Goal: Task Accomplishment & Management: Manage account settings

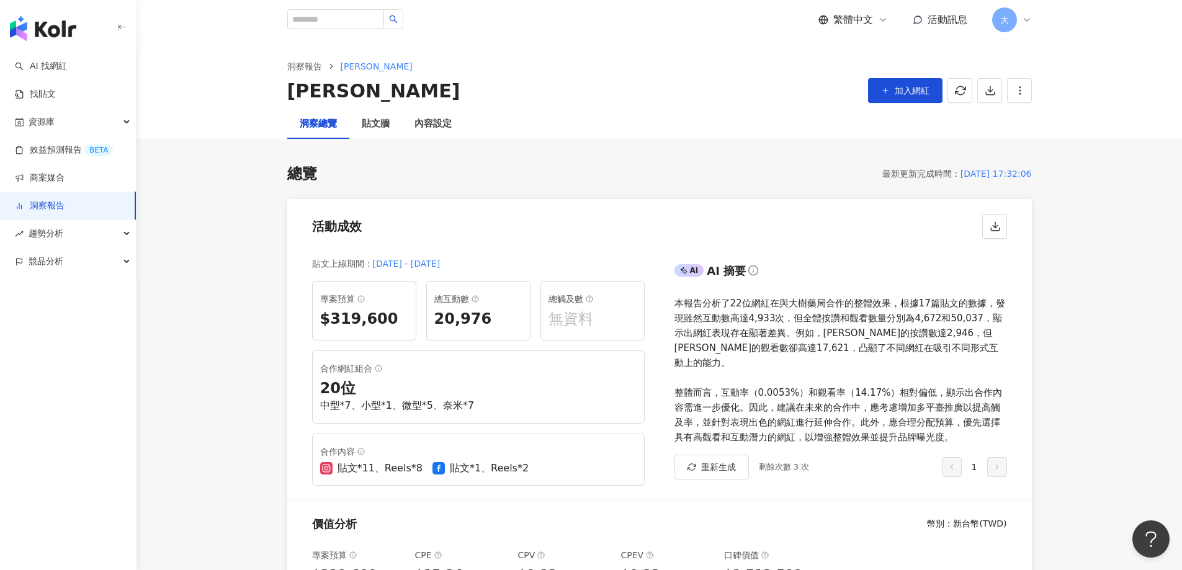
click at [1033, 92] on div "洞察報告 [PERSON_NAME]-KOL [PERSON_NAME]-KOL 加入網紅 匯出簡報 請選擇您欲匯出的項目 整體設定 全部 顯示平台 Inst…" at bounding box center [660, 82] width 794 height 45
click at [1024, 92] on icon "button" at bounding box center [1020, 90] width 11 height 11
click at [1022, 120] on icon at bounding box center [1021, 118] width 9 height 9
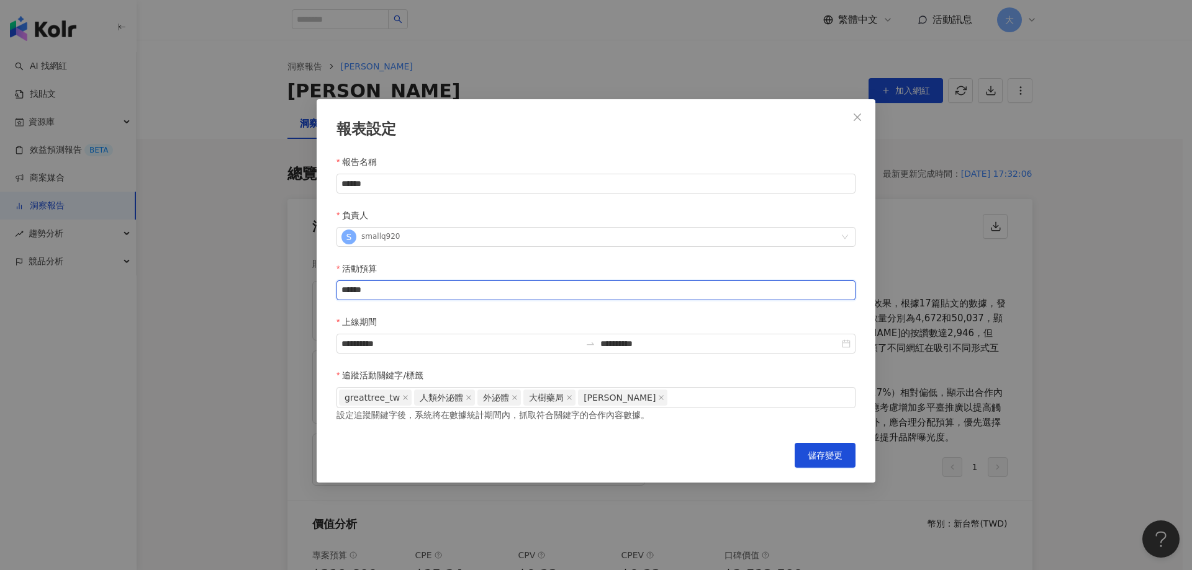
drag, startPoint x: 379, startPoint y: 236, endPoint x: 269, endPoint y: 240, distance: 109.3
click at [269, 240] on div "**********" at bounding box center [596, 285] width 1192 height 570
click at [846, 334] on div "**********" at bounding box center [595, 344] width 519 height 20
type input "******"
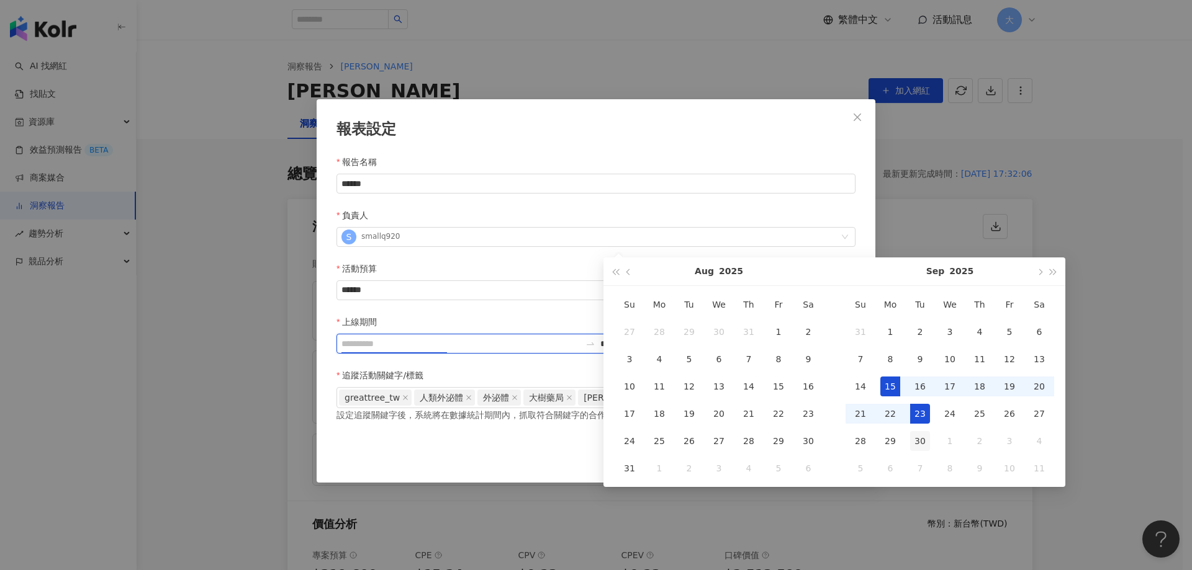
type input "**********"
click at [920, 436] on div "30" at bounding box center [920, 441] width 20 height 20
type input "**********"
click at [580, 337] on input "**********" at bounding box center [460, 344] width 239 height 14
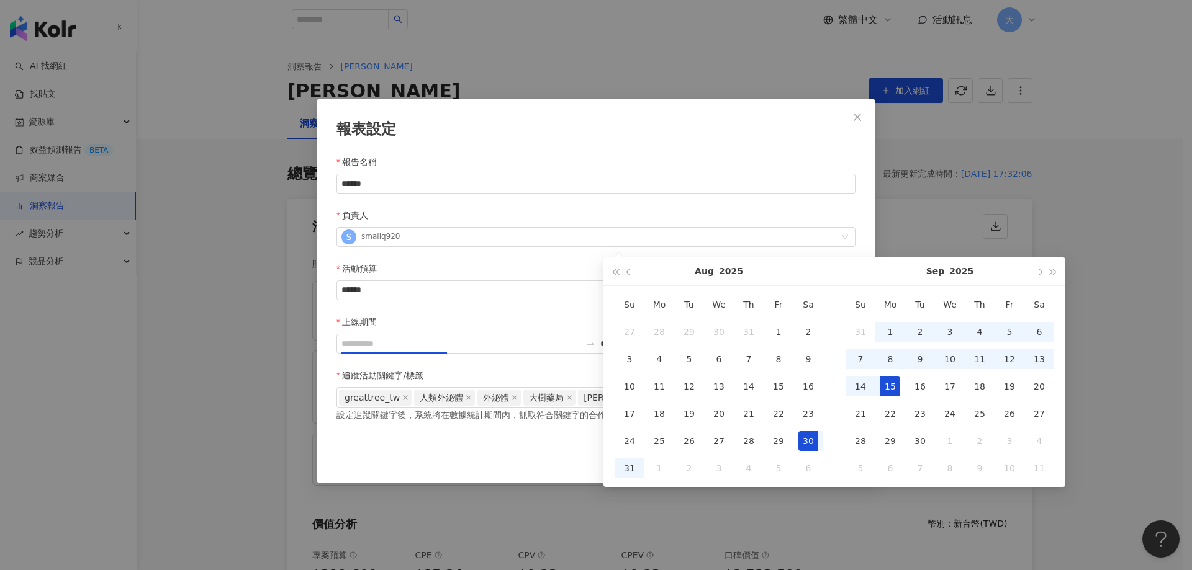
click at [809, 442] on div "30" at bounding box center [808, 441] width 20 height 20
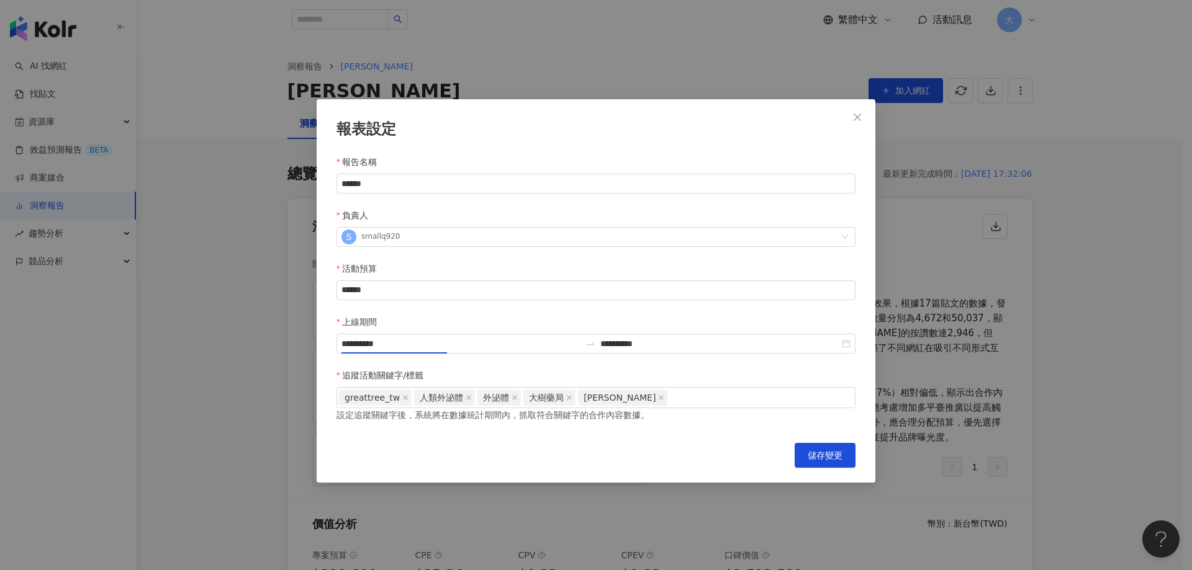
type input "**********"
click at [785, 337] on input "**********" at bounding box center [719, 344] width 239 height 14
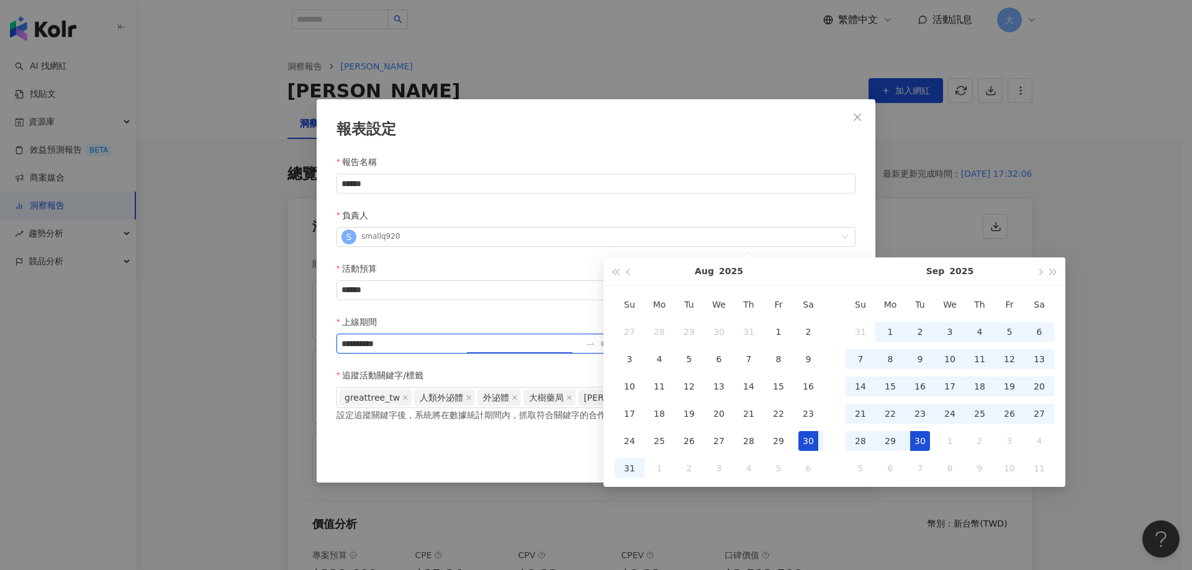
type input "**********"
click at [911, 445] on div "30" at bounding box center [920, 441] width 20 height 20
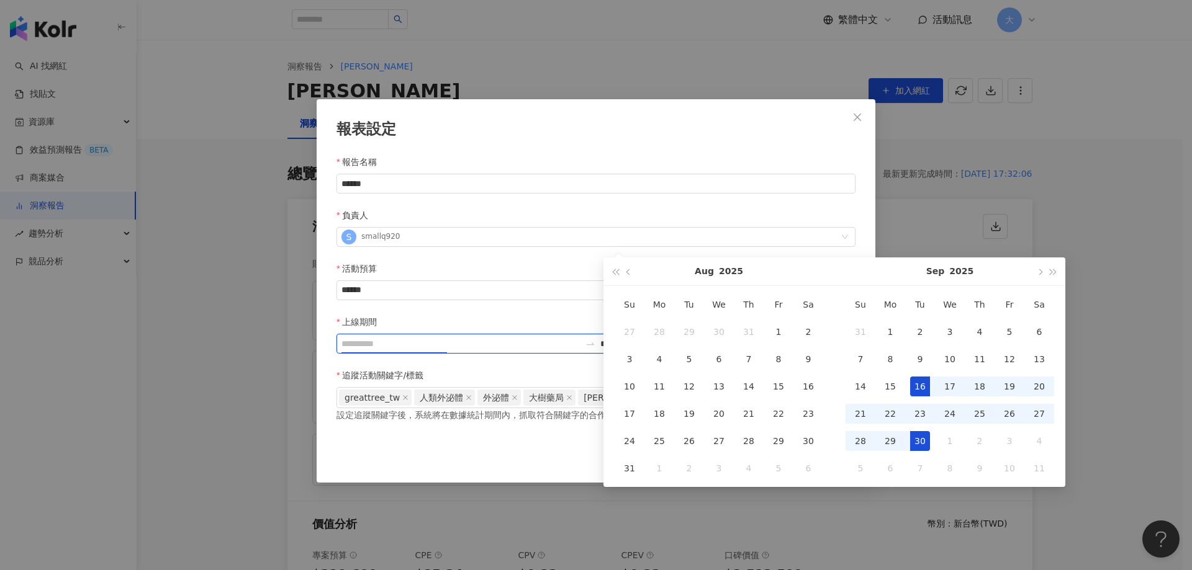
type input "**********"
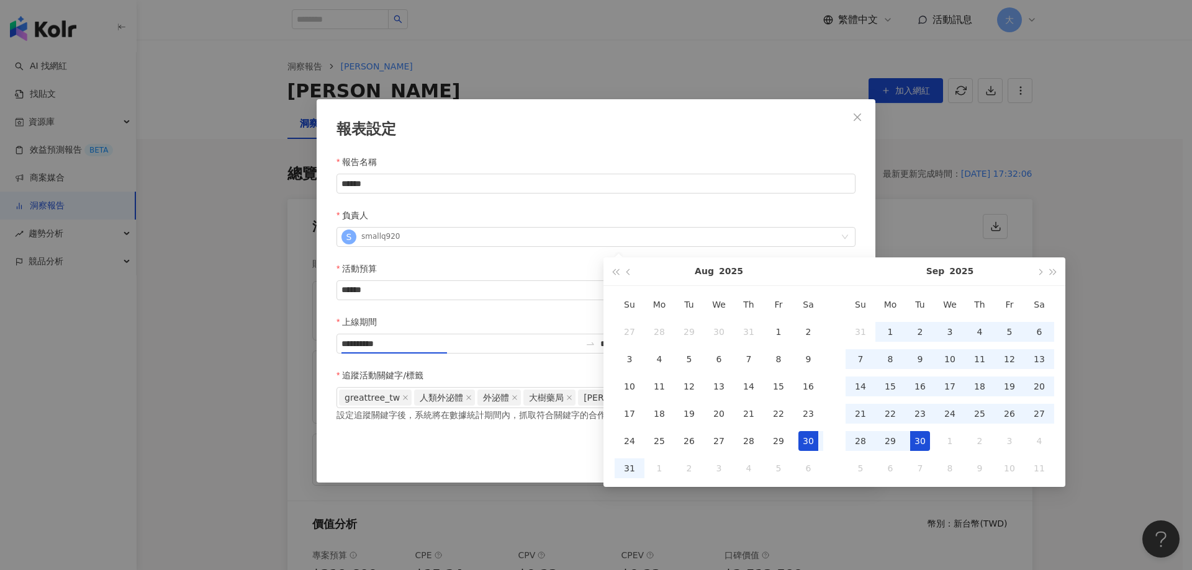
type input "**********"
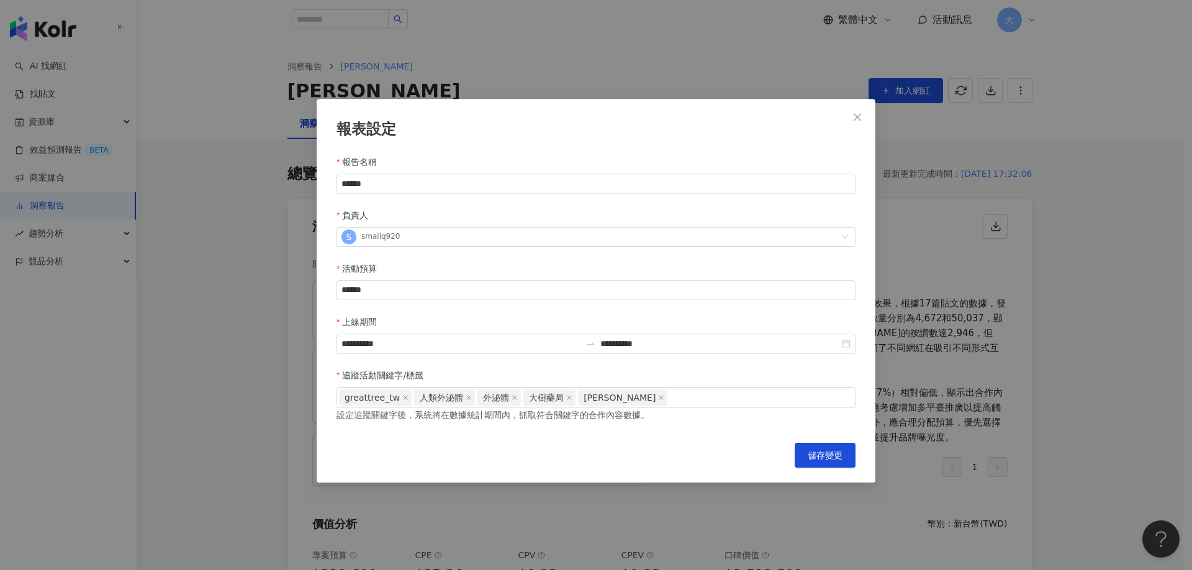
click at [766, 148] on div "**********" at bounding box center [596, 291] width 559 height 384
click at [825, 451] on span "儲存變更" at bounding box center [825, 456] width 35 height 10
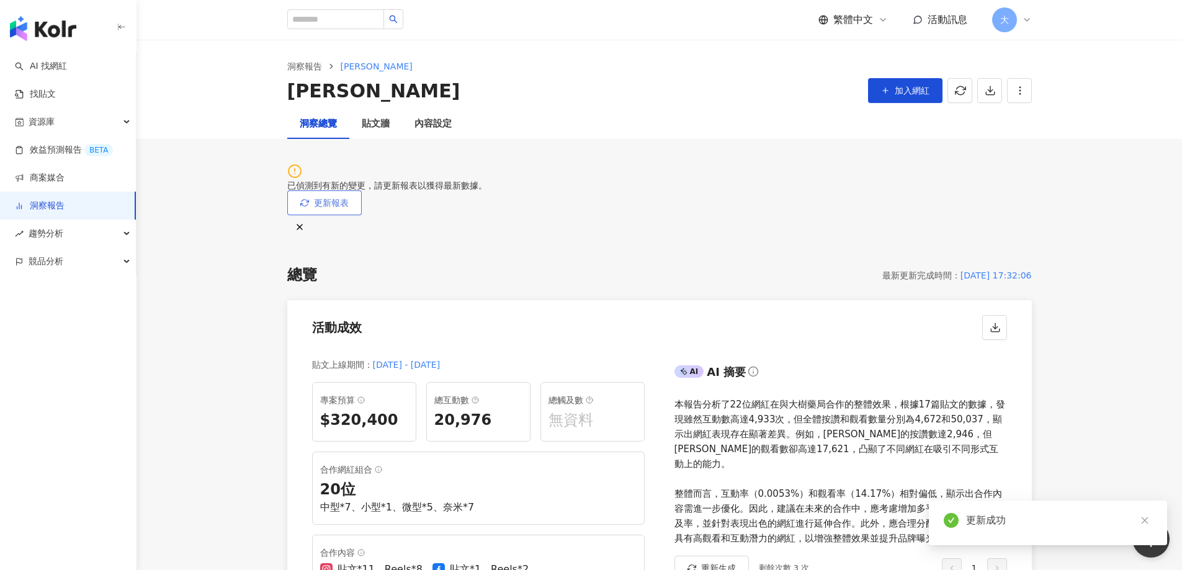
click at [349, 198] on span "更新報表" at bounding box center [331, 203] width 35 height 10
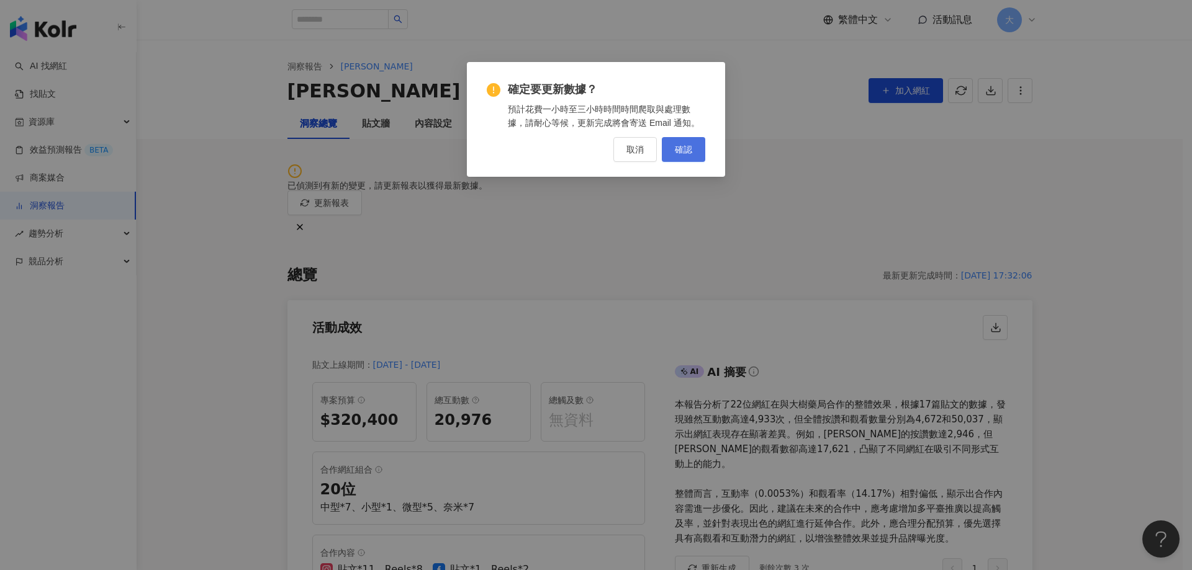
click at [690, 151] on span "確認" at bounding box center [683, 150] width 17 height 10
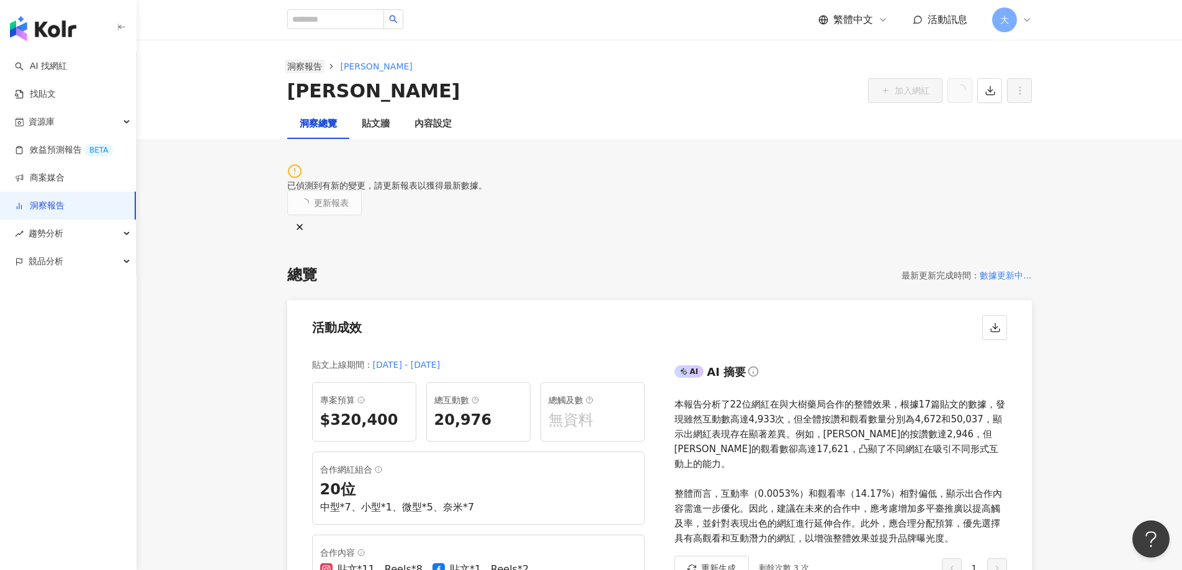
click at [308, 68] on link "洞察報告" at bounding box center [305, 67] width 40 height 14
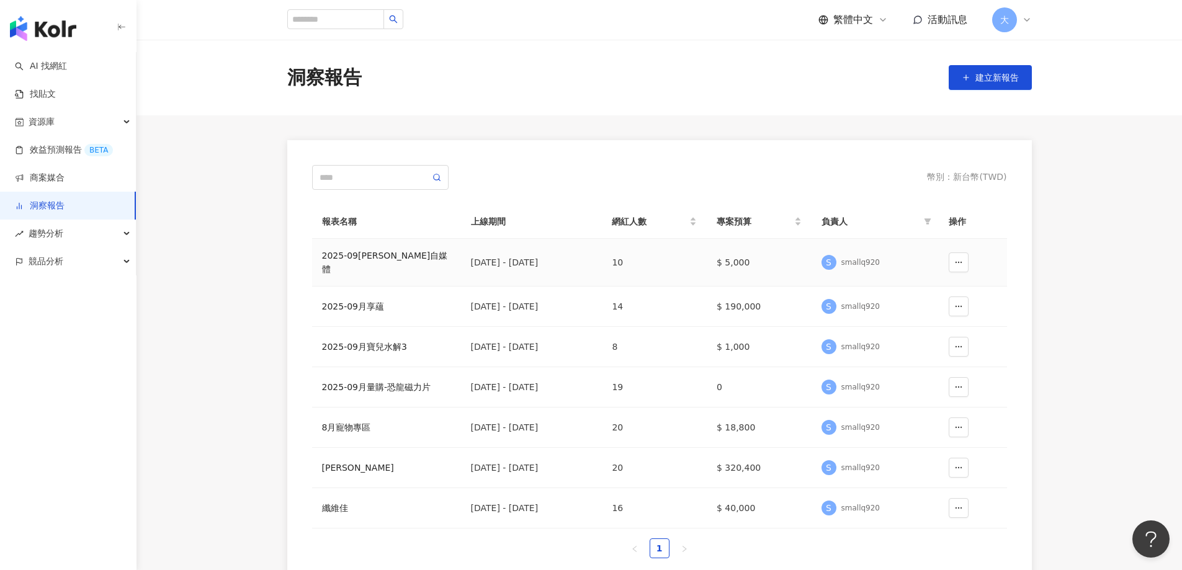
click at [389, 259] on div "2025-09[PERSON_NAME]自媒體" at bounding box center [386, 262] width 129 height 27
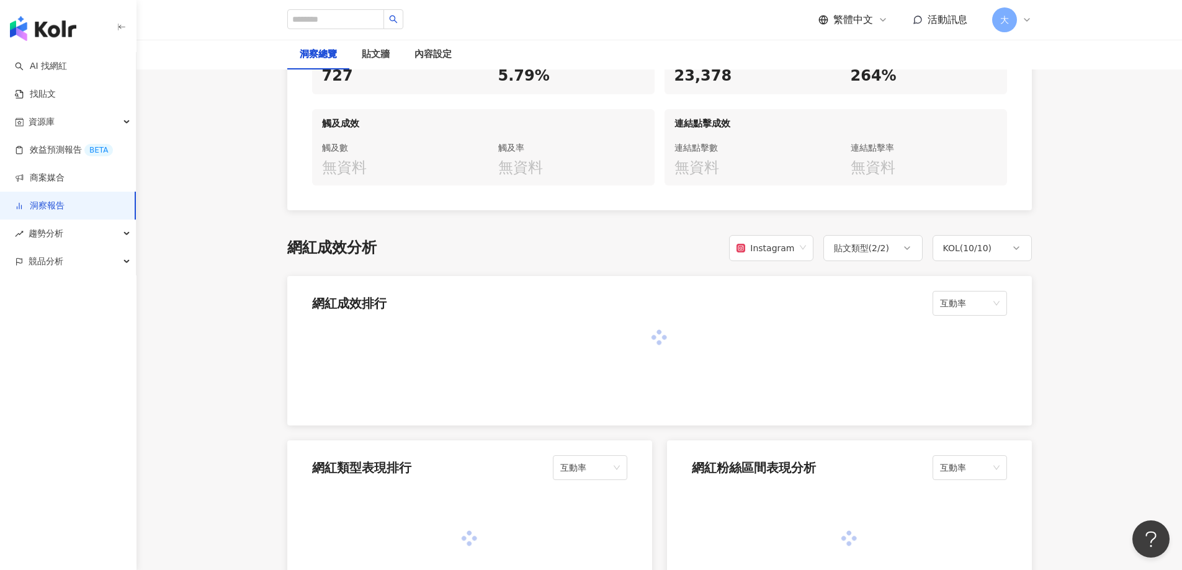
scroll to position [807, 0]
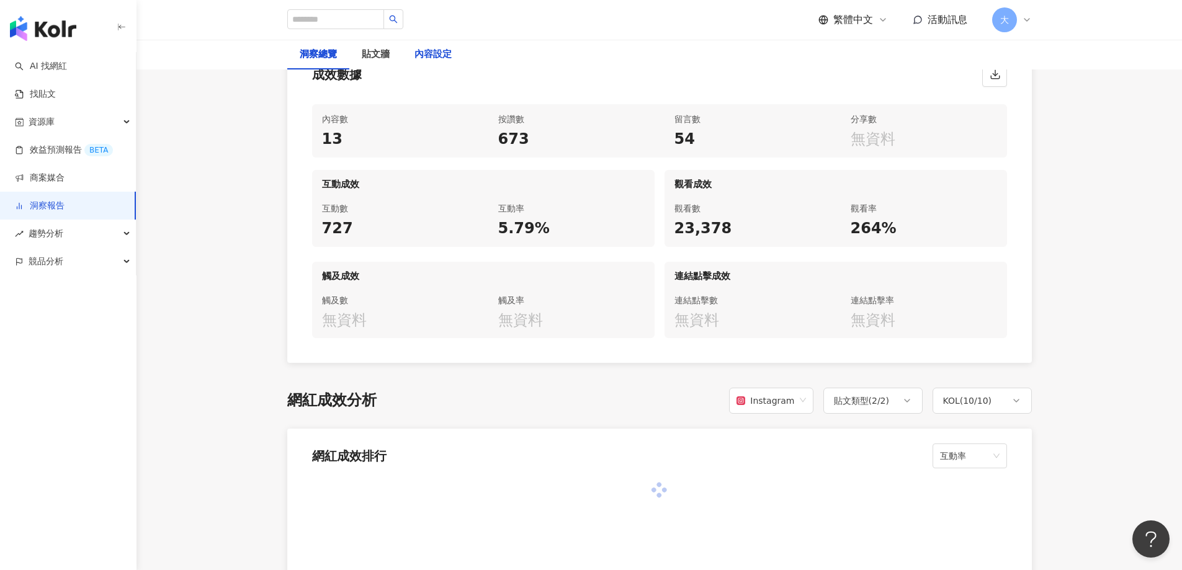
click at [430, 51] on div "內容設定" at bounding box center [433, 54] width 37 height 15
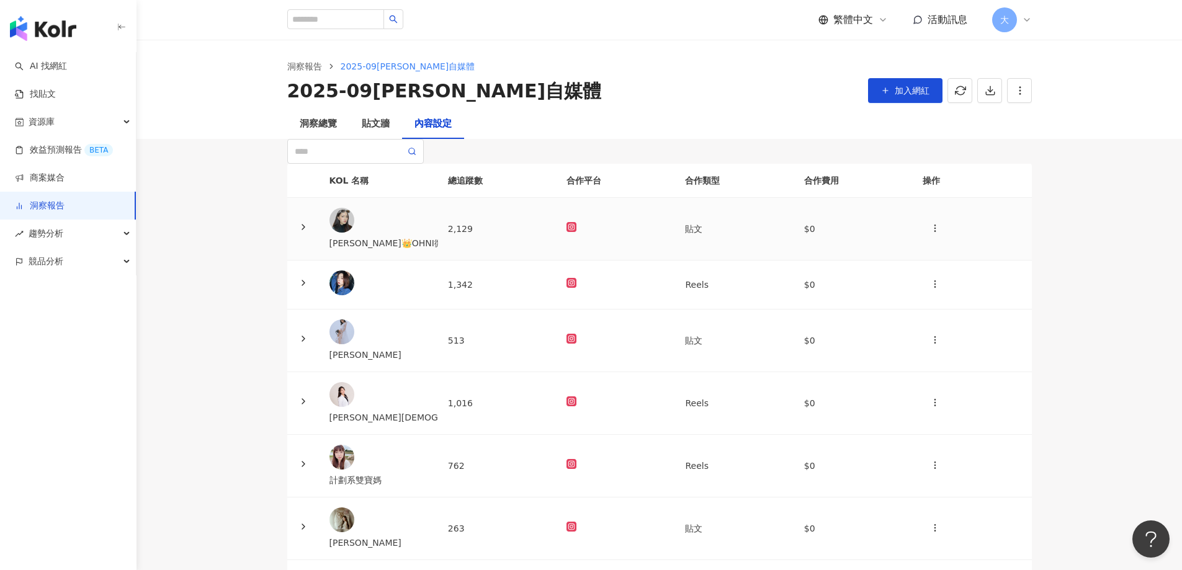
click at [428, 250] on div "[PERSON_NAME]👑OHNI微商第一品牌🔥斜槓人生" at bounding box center [379, 243] width 99 height 14
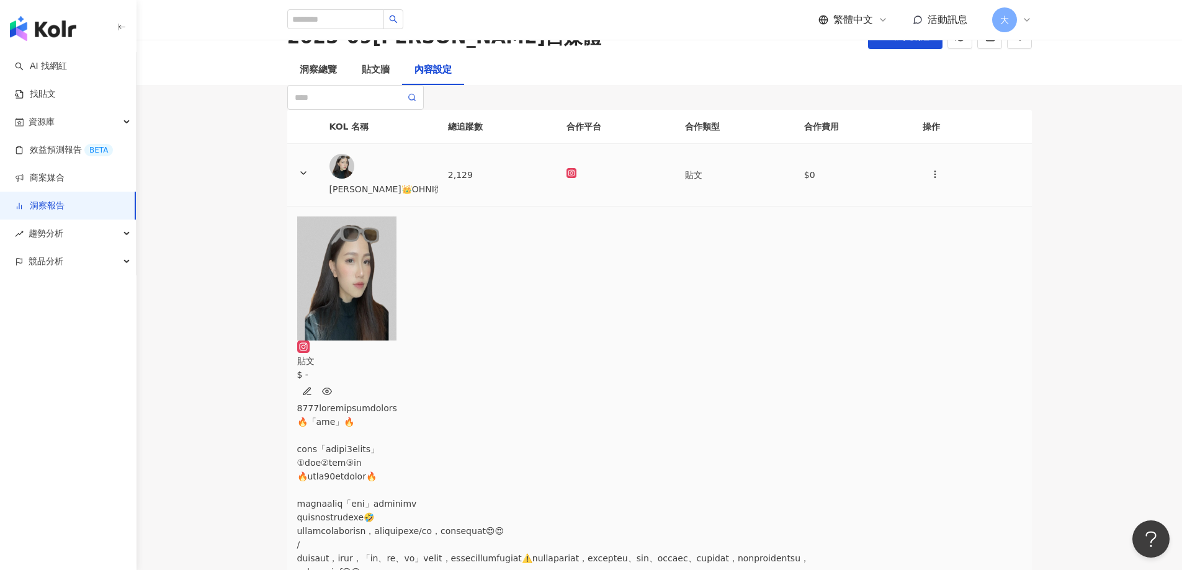
scroll to position [124, 0]
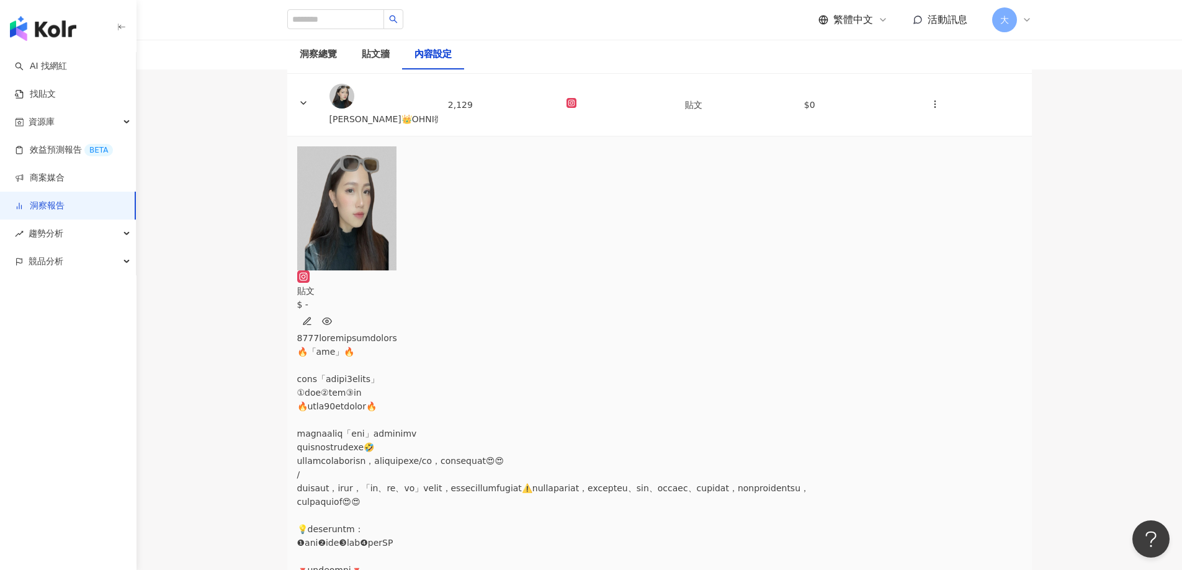
click at [397, 271] on img at bounding box center [346, 208] width 99 height 124
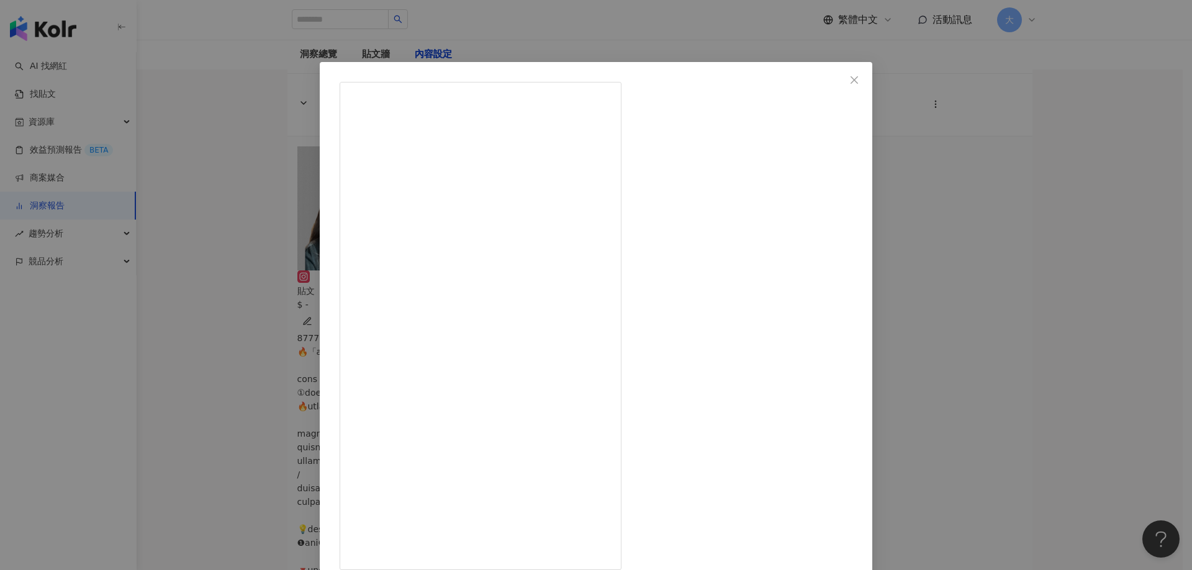
click at [1045, 114] on div "[PERSON_NAME]👑OHNI微商第一品牌🔥斜槓人生 [DATE] 隱藏 5 查看原始貼文" at bounding box center [596, 285] width 1192 height 570
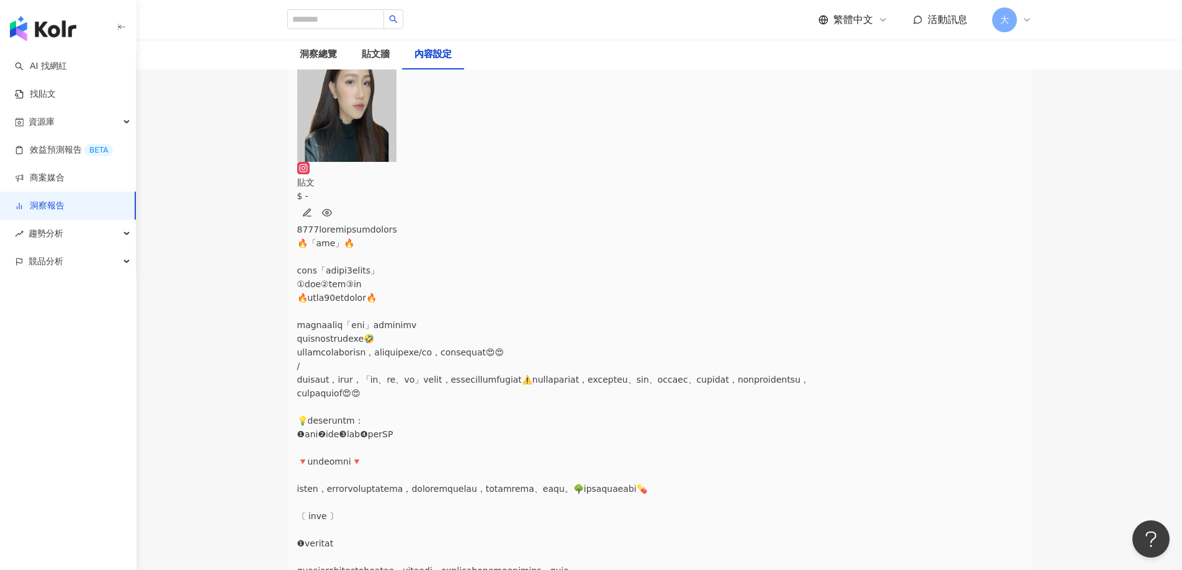
scroll to position [248, 0]
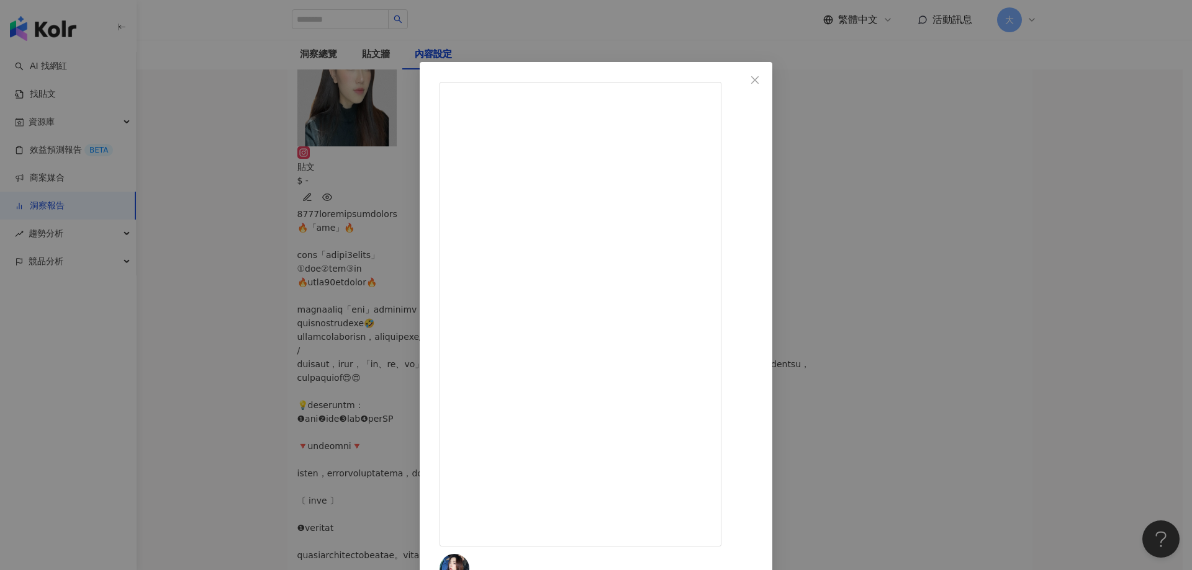
click at [1091, 323] on div "[DATE] 隱藏 9 3,225 查看原始貼文" at bounding box center [596, 285] width 1192 height 570
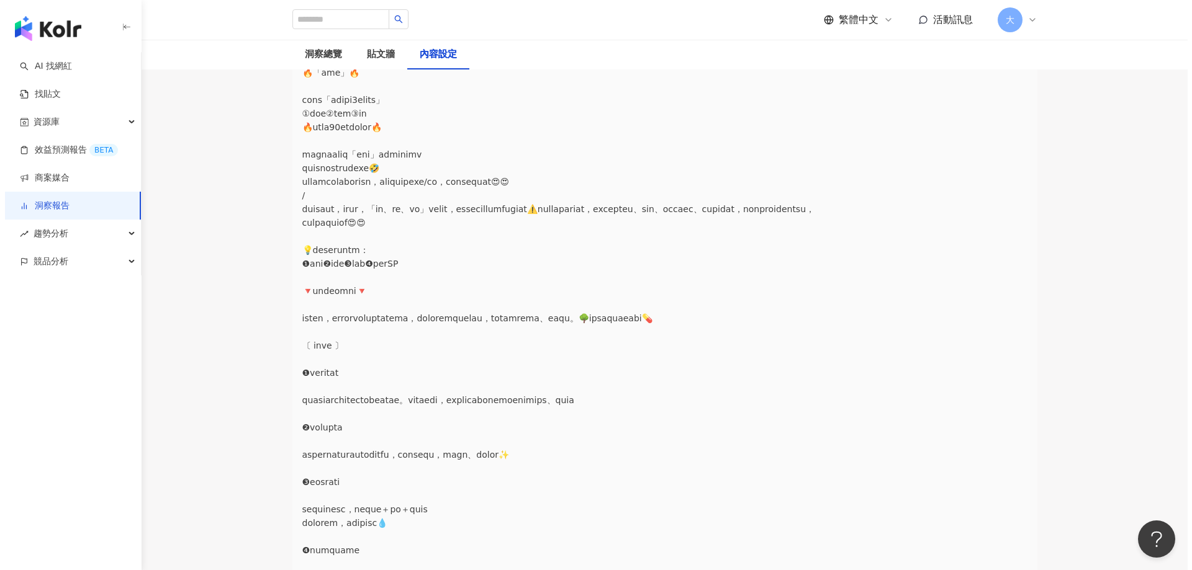
scroll to position [434, 0]
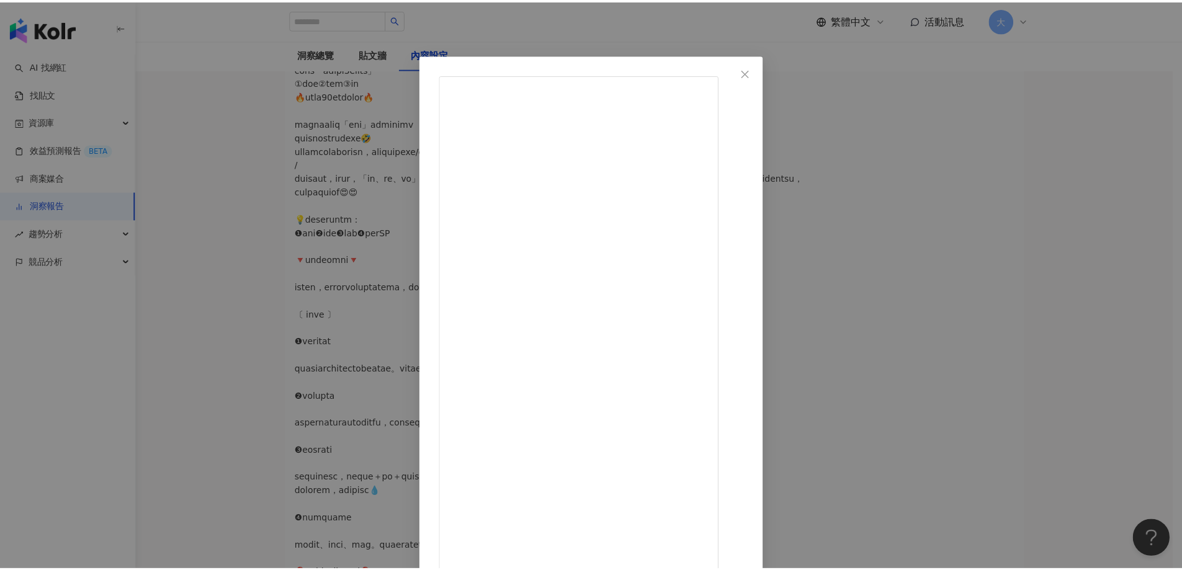
scroll to position [10, 0]
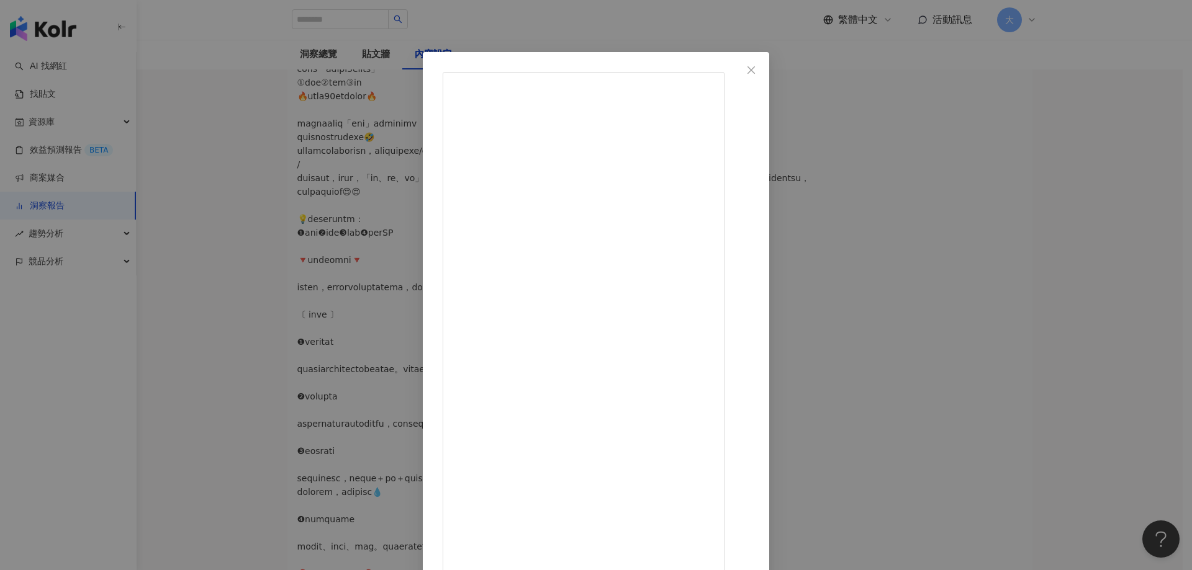
click at [1121, 223] on div "[PERSON_NAME] [DATE] 102 11 查看原始貼文" at bounding box center [596, 285] width 1192 height 570
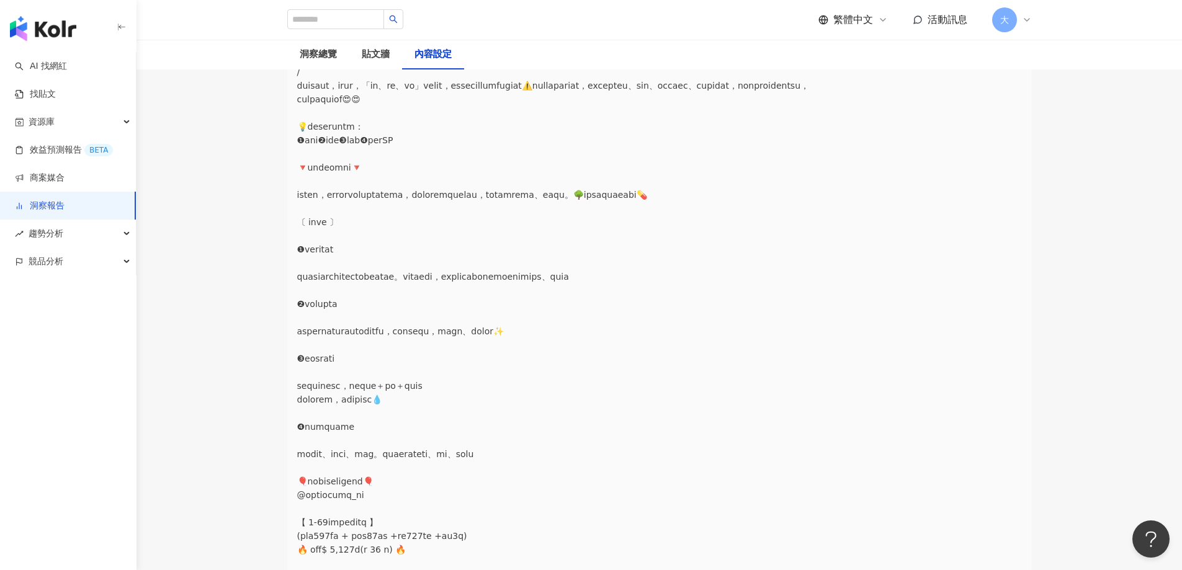
scroll to position [559, 0]
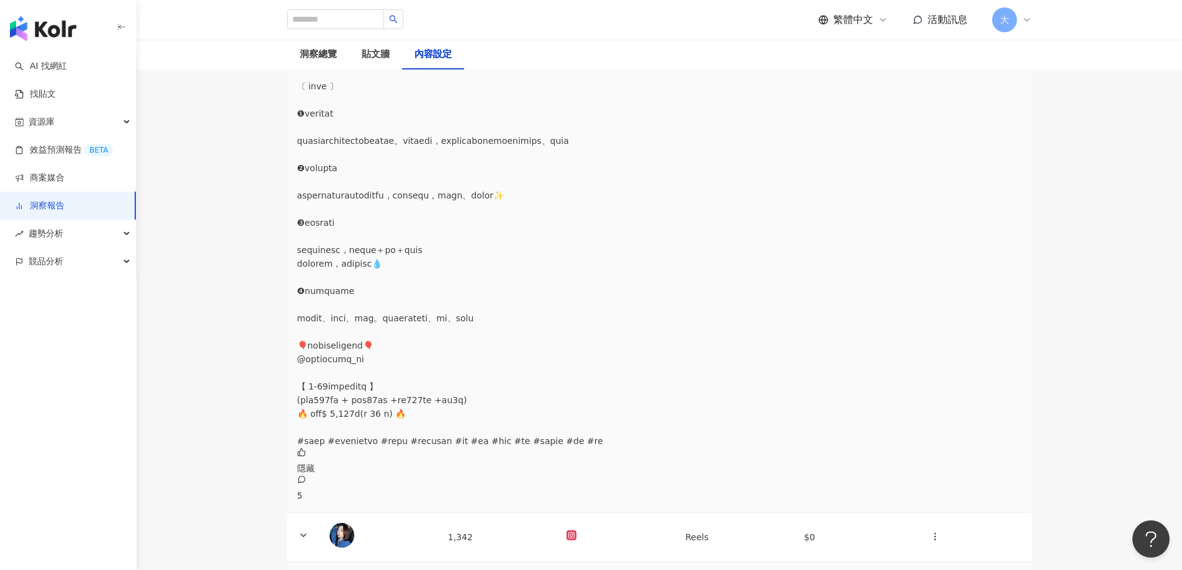
scroll to position [683, 0]
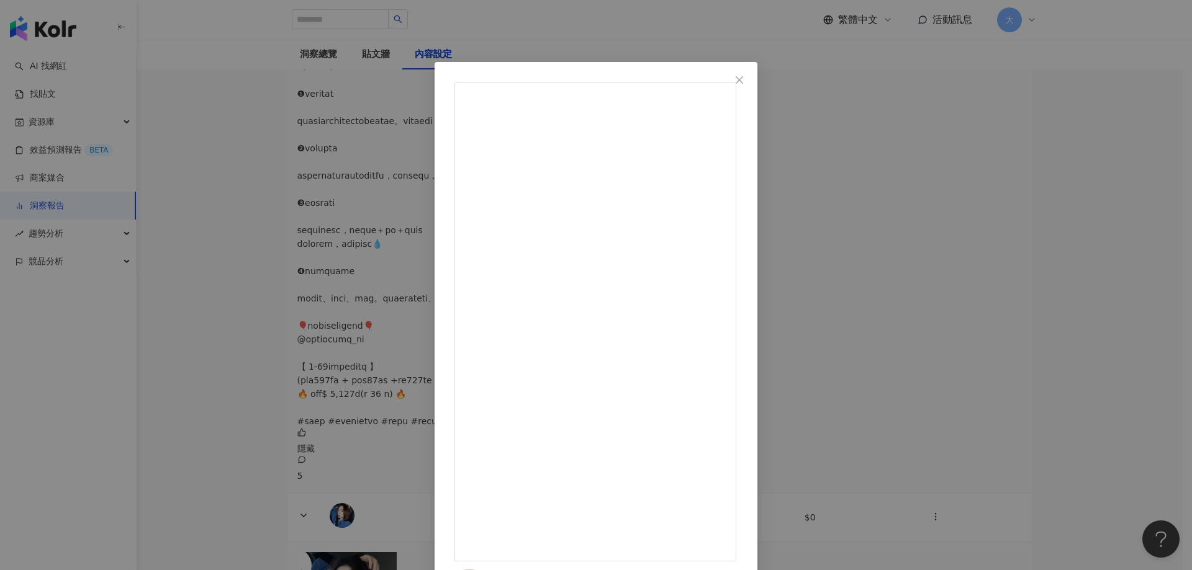
click at [1036, 277] on div "[PERSON_NAME]藥師 [DATE] 不要再用擦的香水啦！改用吃的香水啦～ 總是擔心香水的持續力不夠 夏天悶熱的汗味體味超明顯...😭 快來試試『BH…" at bounding box center [596, 285] width 1192 height 570
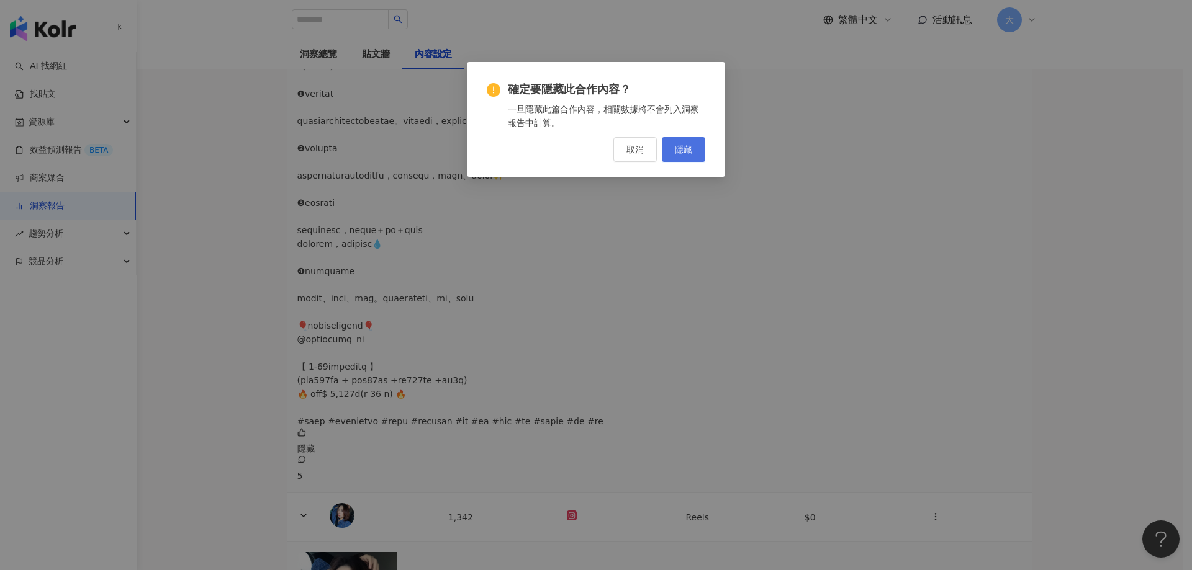
click at [691, 156] on button "隱藏" at bounding box center [683, 149] width 43 height 25
click at [1085, 322] on div "確定要隱藏此合作內容？ 一旦隱藏此篇合作內容，相關數據將不會列入洞察報告中計算。 取消 隱藏" at bounding box center [596, 285] width 1192 height 570
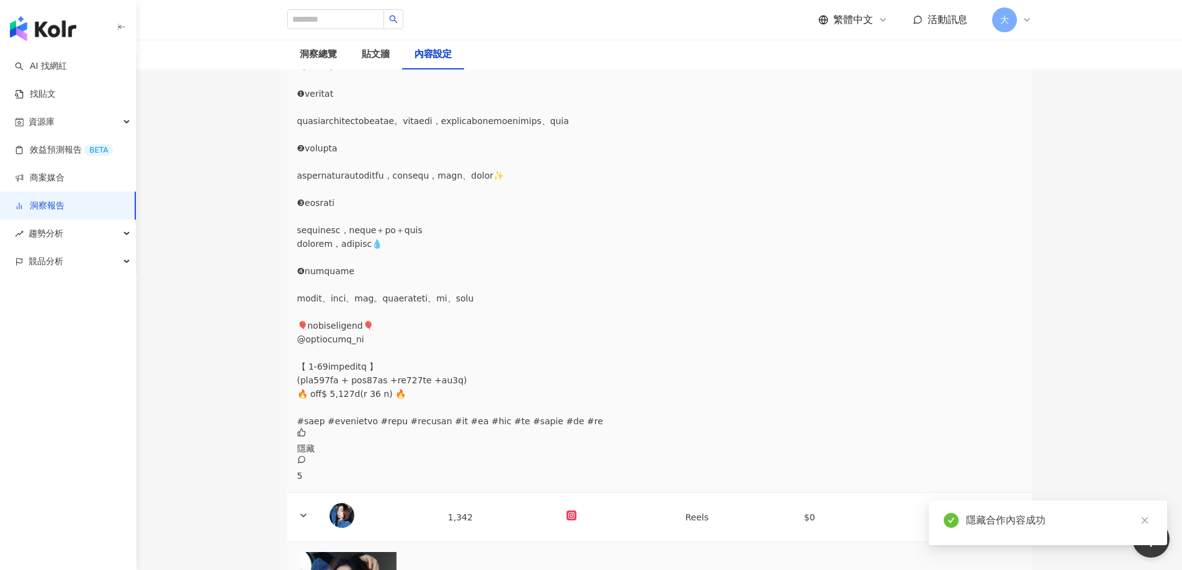
scroll to position [807, 0]
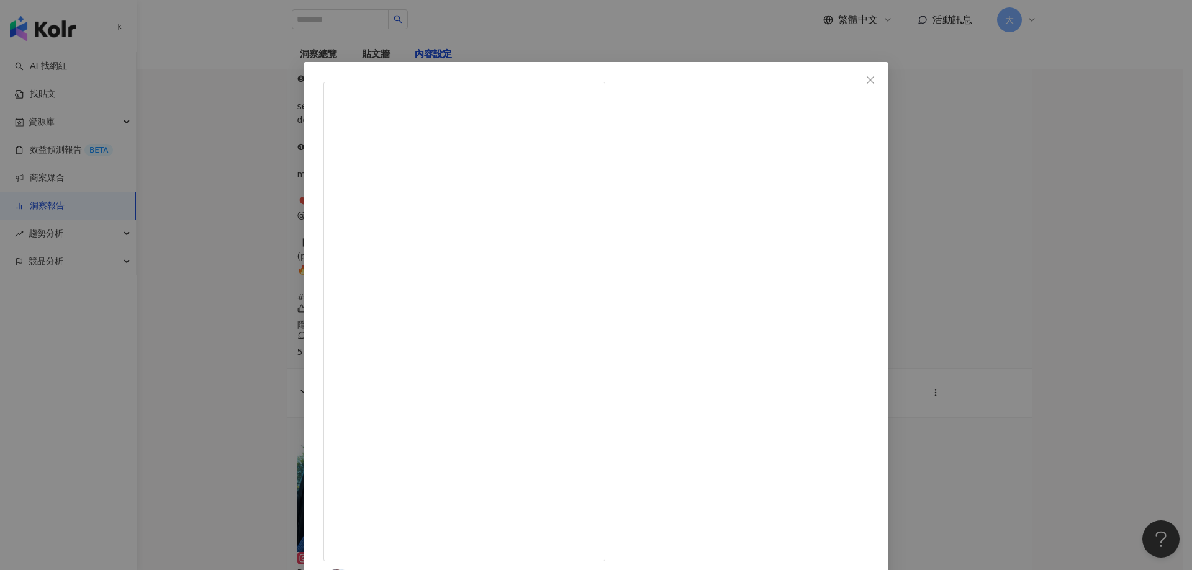
click at [1120, 304] on div "計劃系雙寶媽 [DATE] ✨要買外泌體，不用飛韓國啦！✈️ 最近最夯的就是「外泌體保養」～ 身為30+的我，真的很需要好好維持， 才能繼續保持少女感🤭 這次…" at bounding box center [596, 285] width 1192 height 570
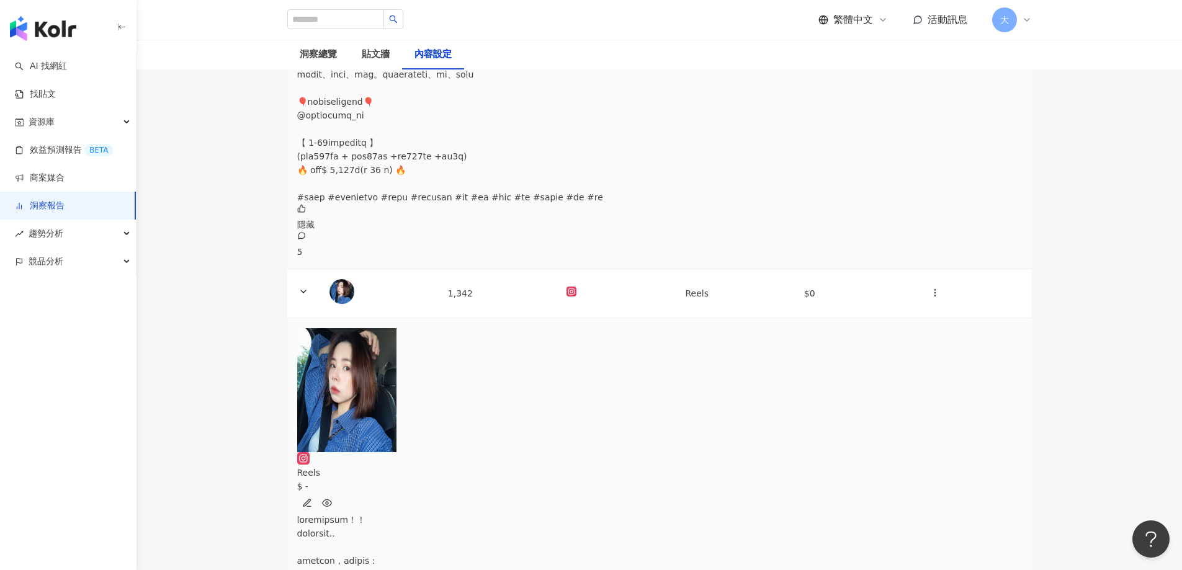
scroll to position [993, 0]
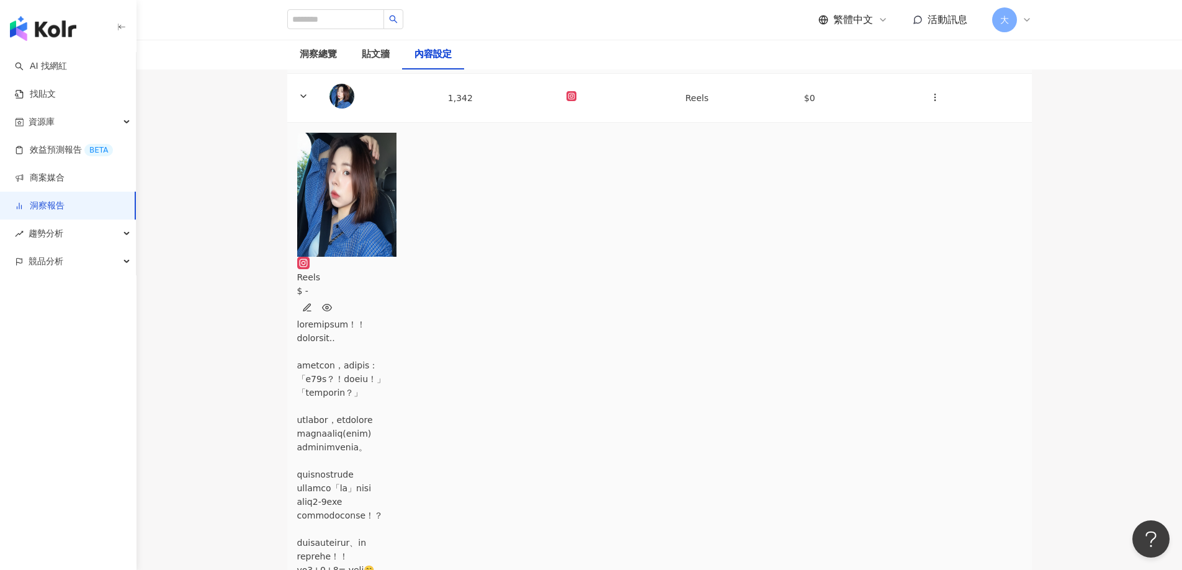
scroll to position [1117, 0]
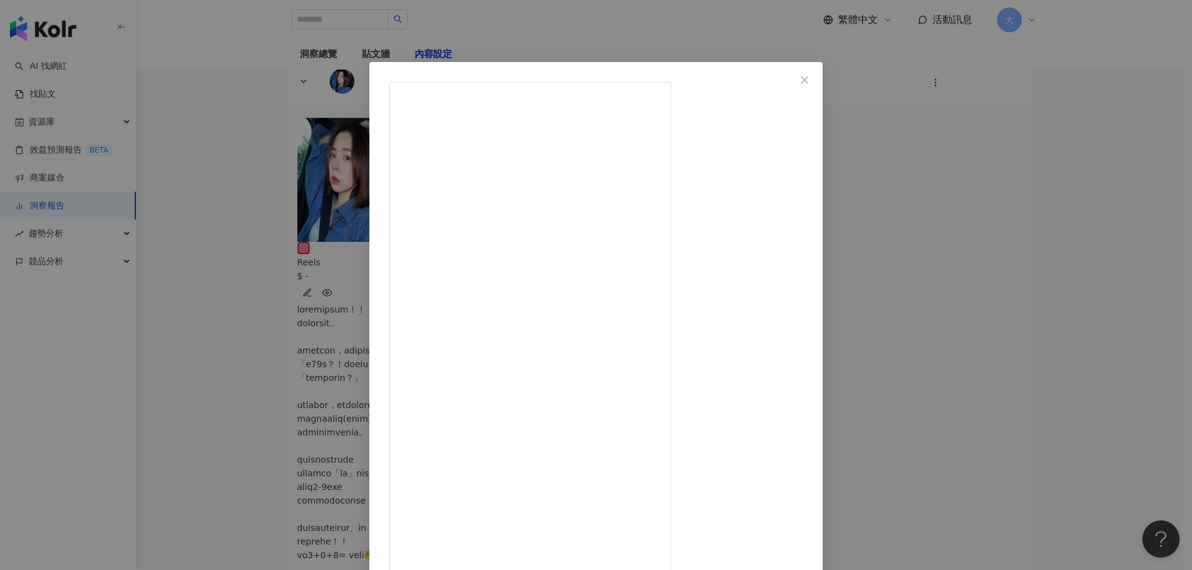
click at [1096, 245] on div "[PERSON_NAME] [DATE] 35 查看原始貼文" at bounding box center [596, 285] width 1192 height 570
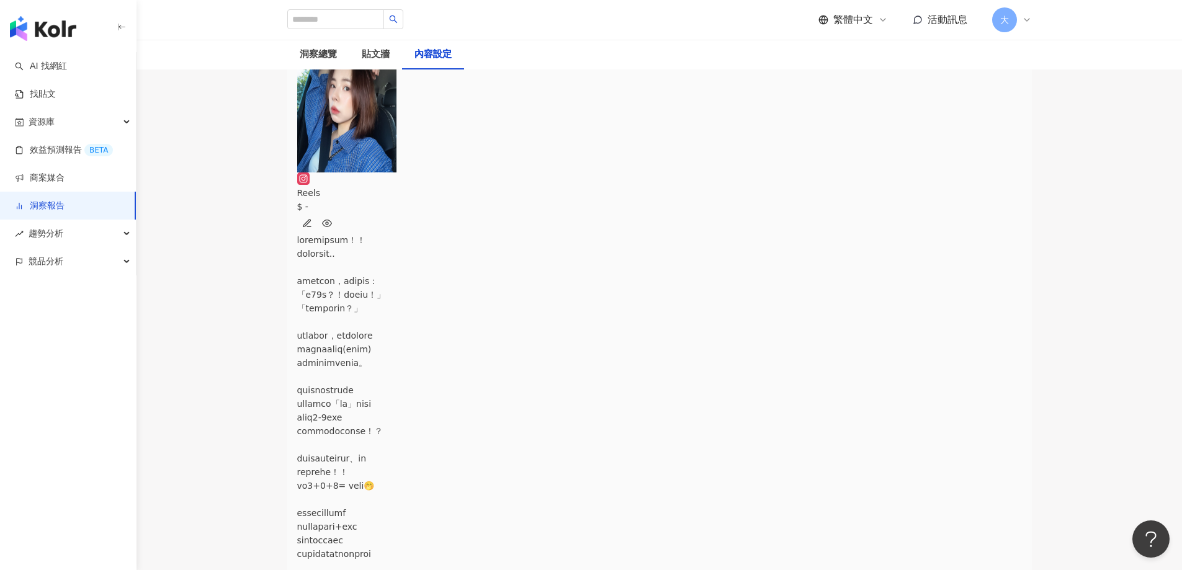
scroll to position [1241, 0]
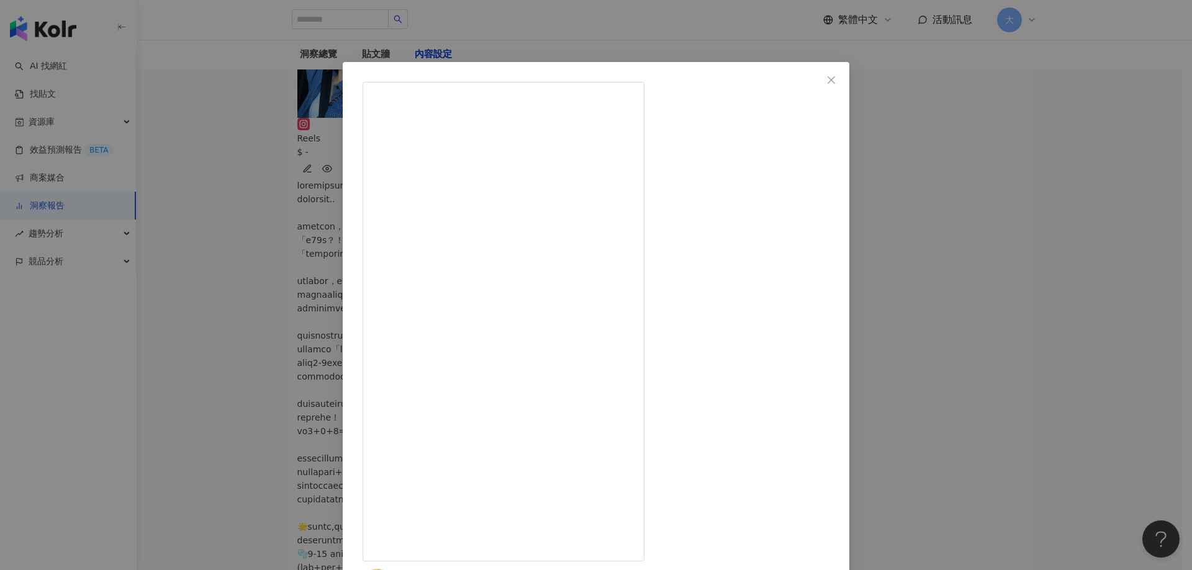
click at [1127, 271] on div "空靈少女帶娃趣 [DATE] VT全系列保養，十月起寶雅跟屈臣氏都可以買到啦！ #vt老虎微晶精華 這個很特別，是保養第一步驟 ⭐可以讓後續的保養功效更好⭐ …" at bounding box center [596, 285] width 1192 height 570
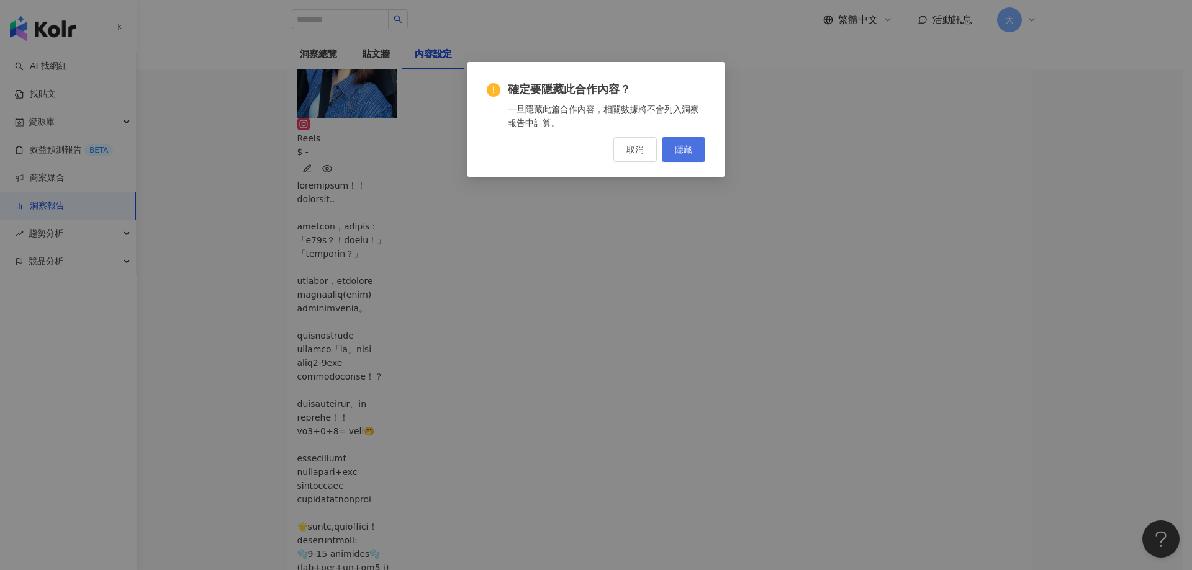
click at [690, 156] on button "隱藏" at bounding box center [683, 149] width 43 height 25
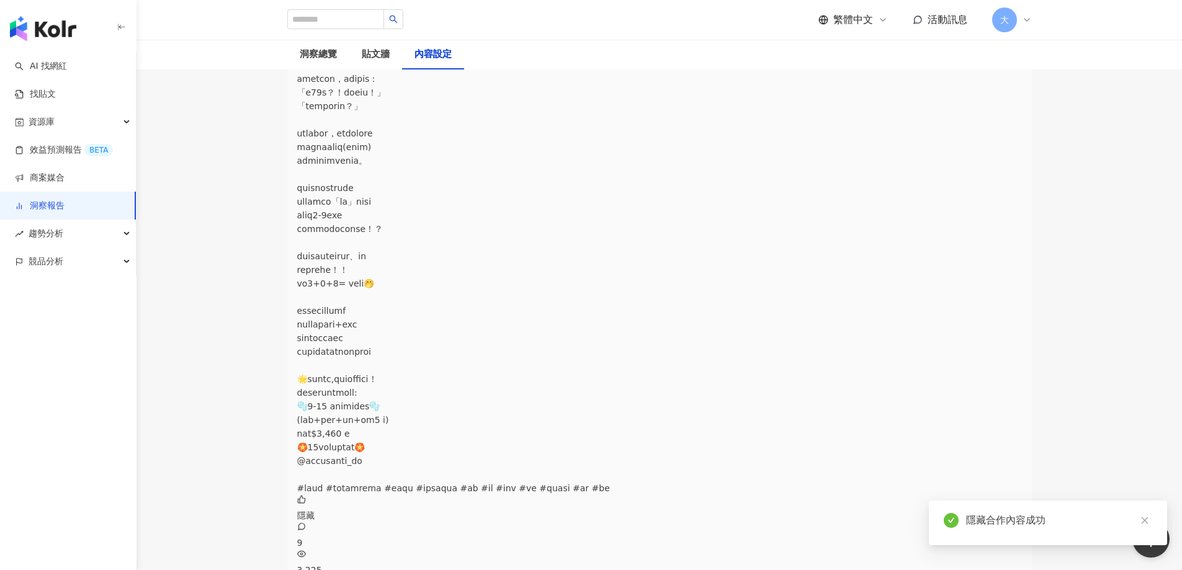
scroll to position [1428, 0]
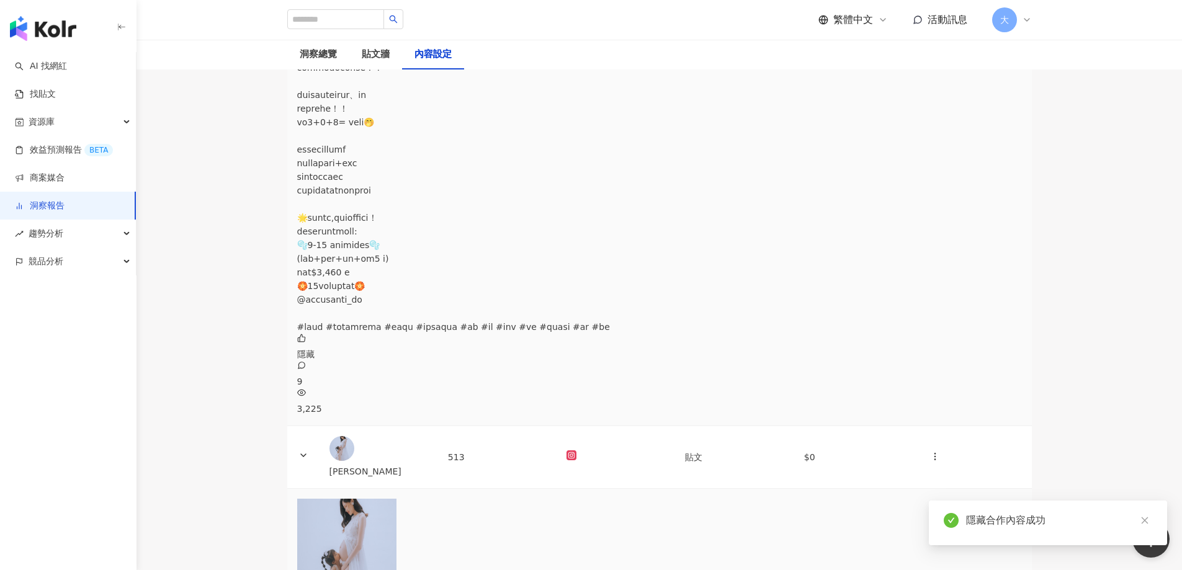
scroll to position [1552, 0]
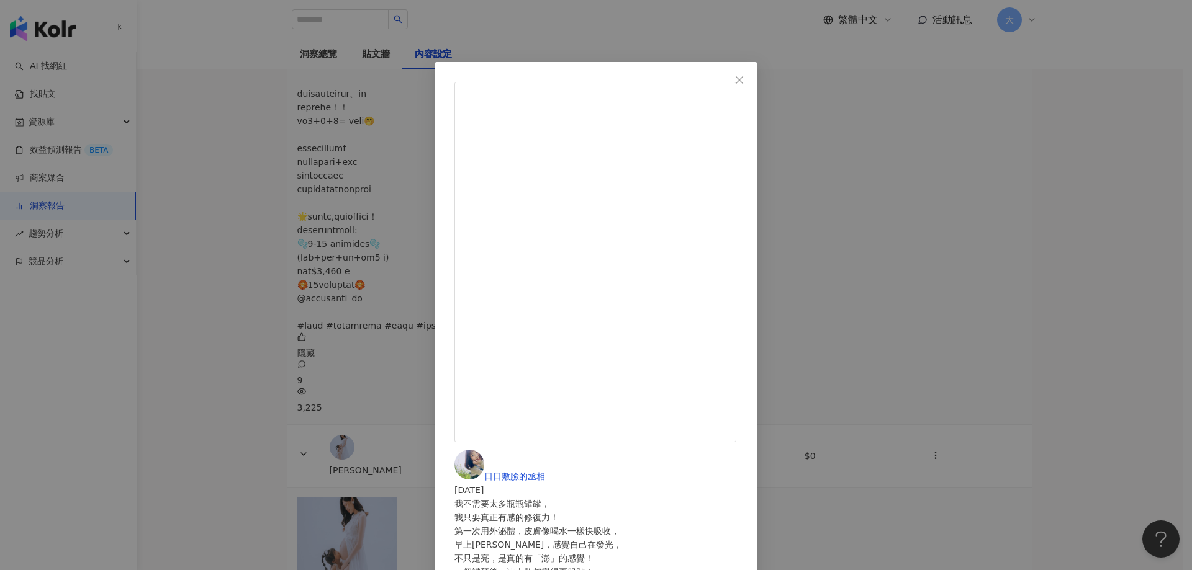
click at [1109, 361] on div "日日敷臉的丞相 [DATE] 我不需要太多瓶瓶罐罐， 我只要真正有感的修復力！ 第一次用外泌體，皮膚像喝水一樣快吸收， 早上[PERSON_NAME]，感覺自…" at bounding box center [596, 285] width 1192 height 570
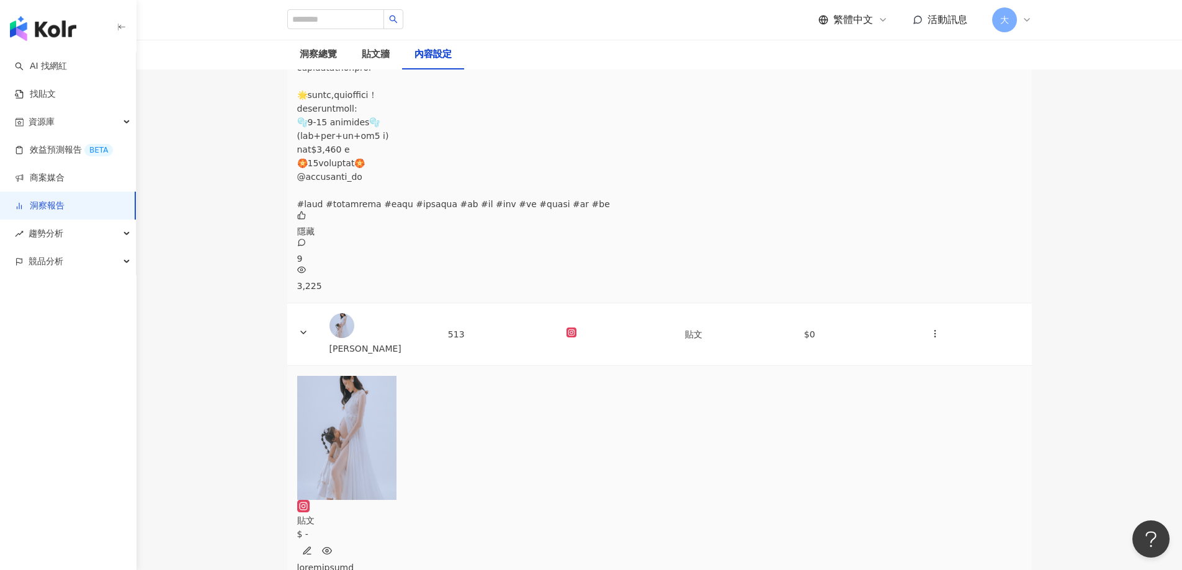
scroll to position [1676, 0]
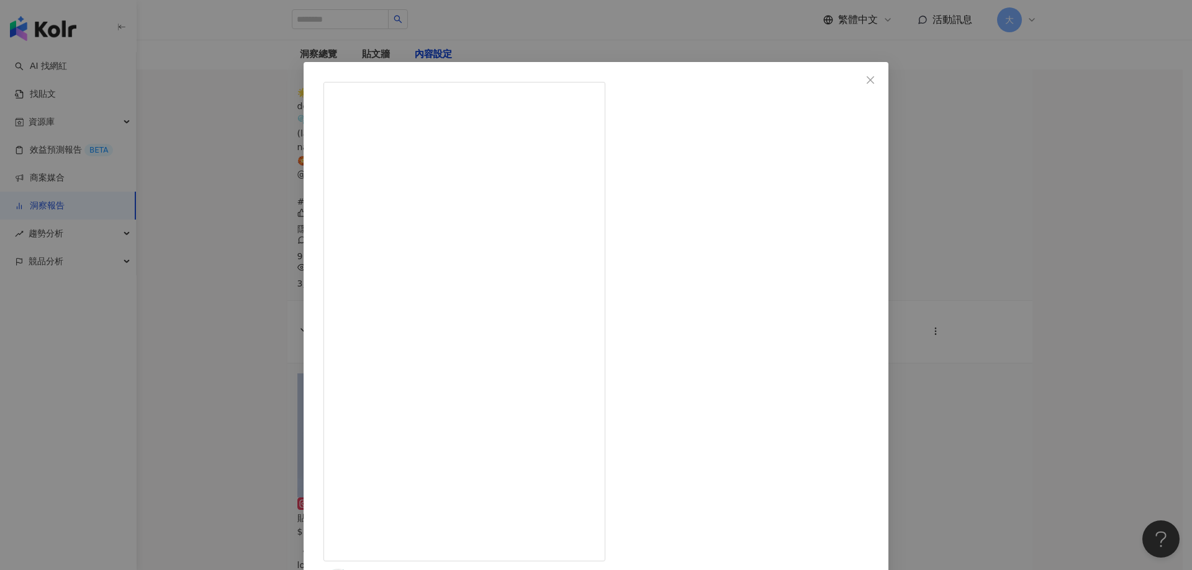
click at [1078, 315] on div "家[PERSON_NAME]和[PERSON_NAME] [DATE] 原來大樹藥局也有厲害的保養品喔！ 3月的時候跑去韓國玩 看到了好多台灣比較少見的保養品…" at bounding box center [596, 285] width 1192 height 570
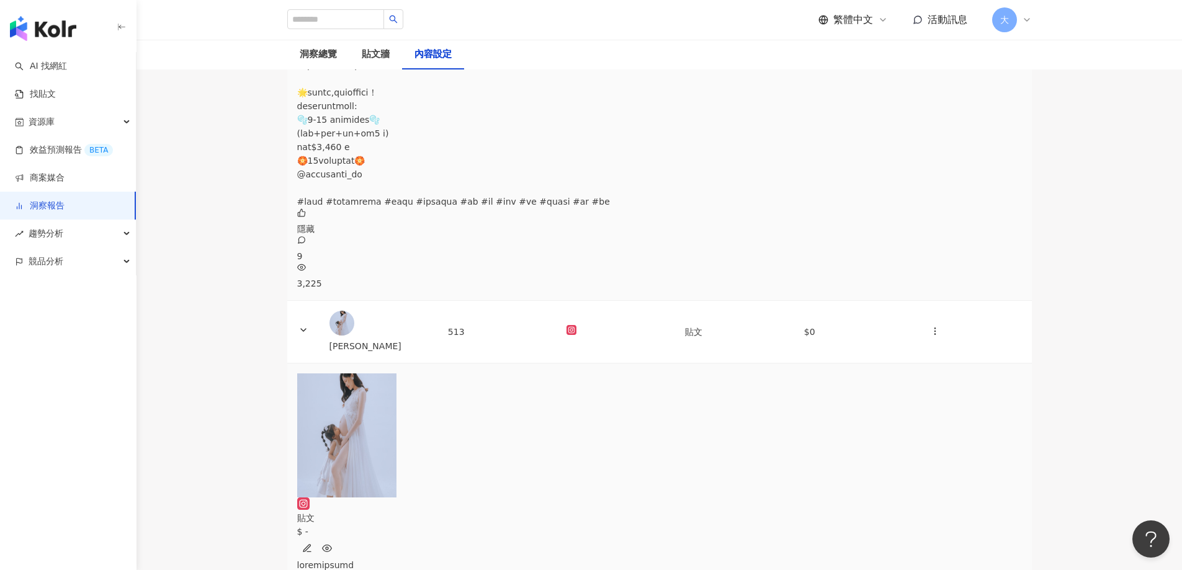
scroll to position [1862, 0]
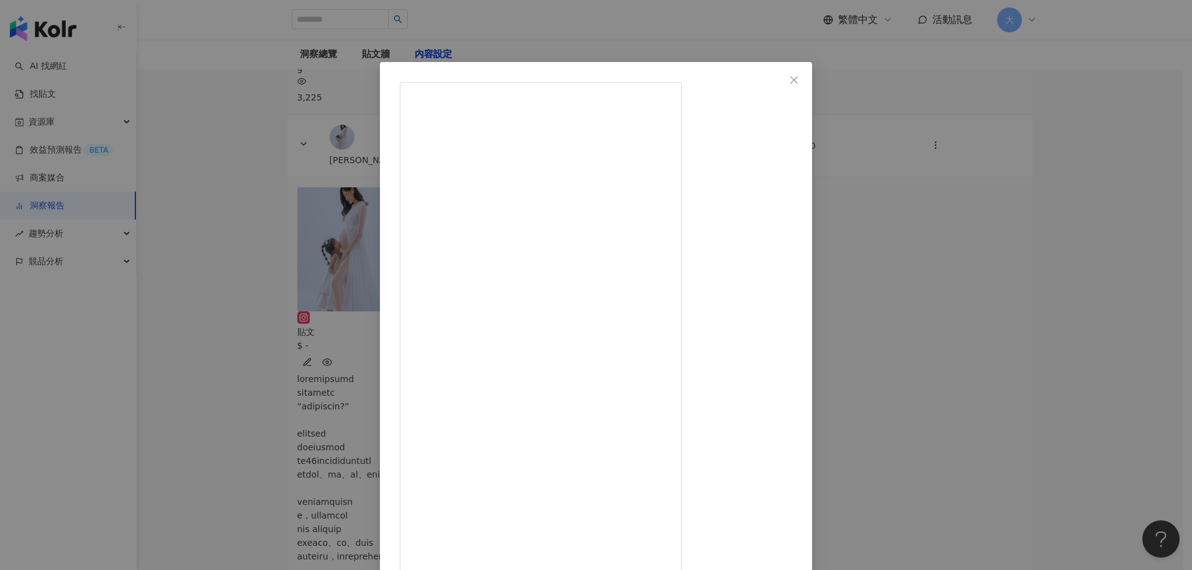
click at [1064, 328] on div "chien714 [DATE] 42 1 查看原始貼文" at bounding box center [596, 285] width 1192 height 570
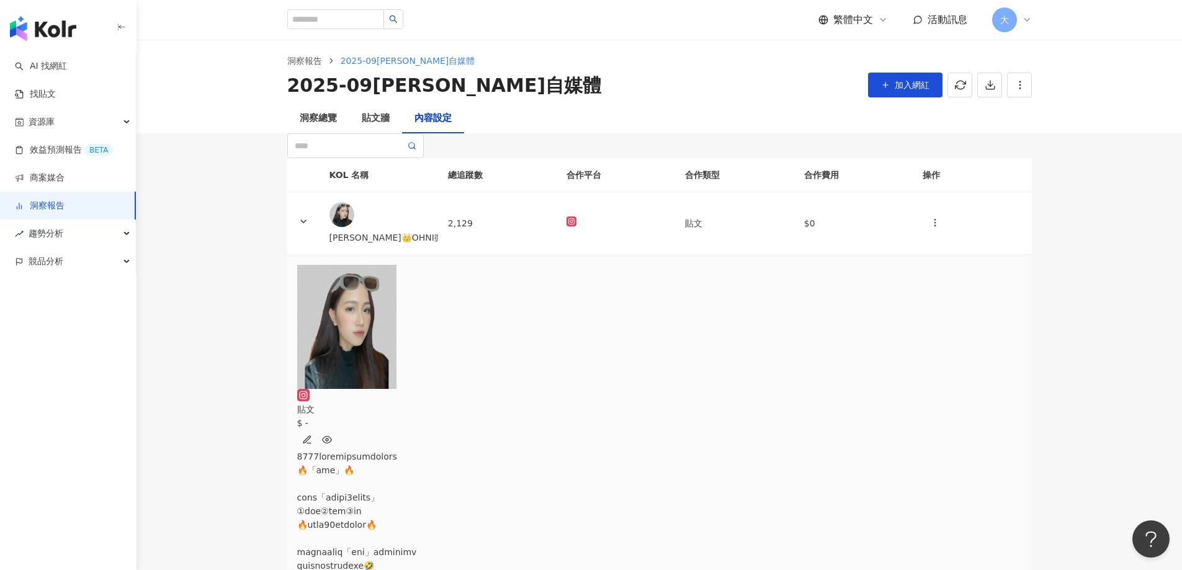
scroll to position [0, 0]
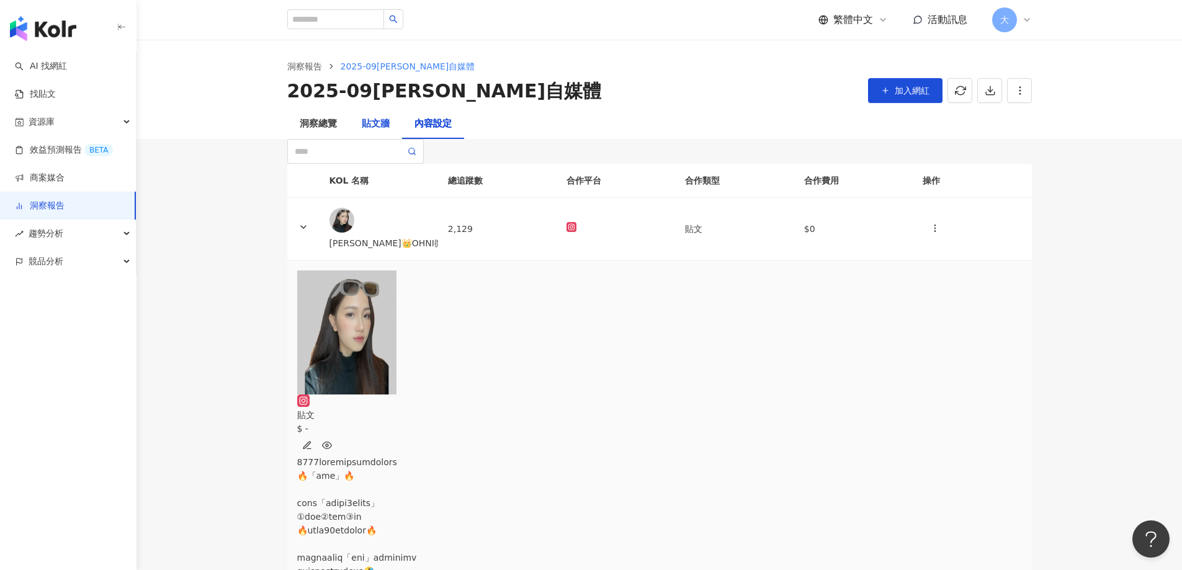
click at [376, 128] on div "貼文牆" at bounding box center [376, 124] width 28 height 15
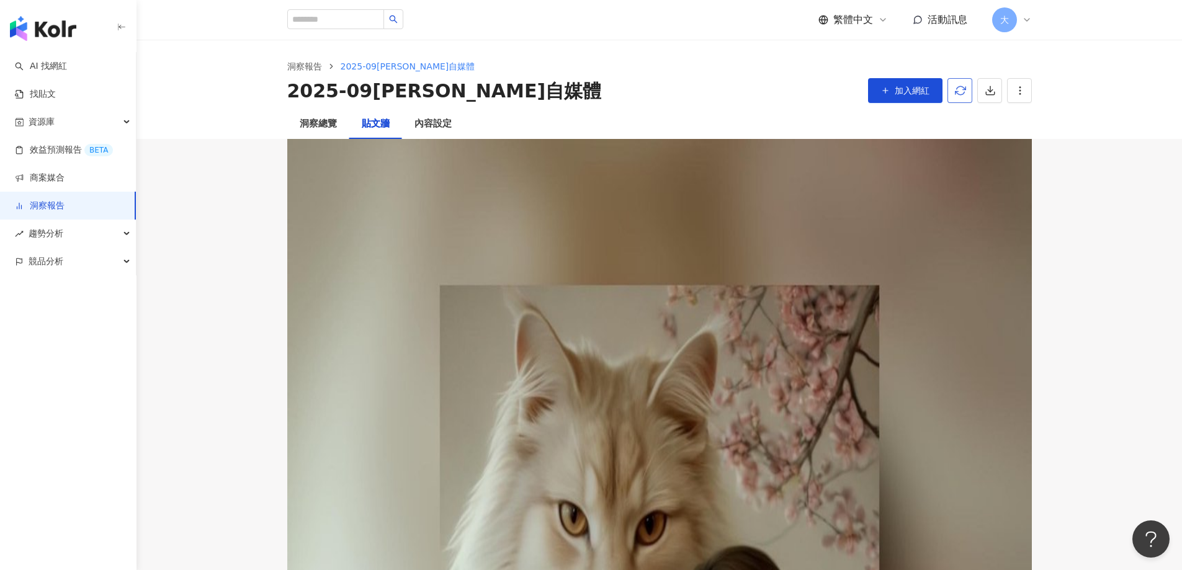
click at [963, 92] on icon "button" at bounding box center [960, 90] width 11 height 11
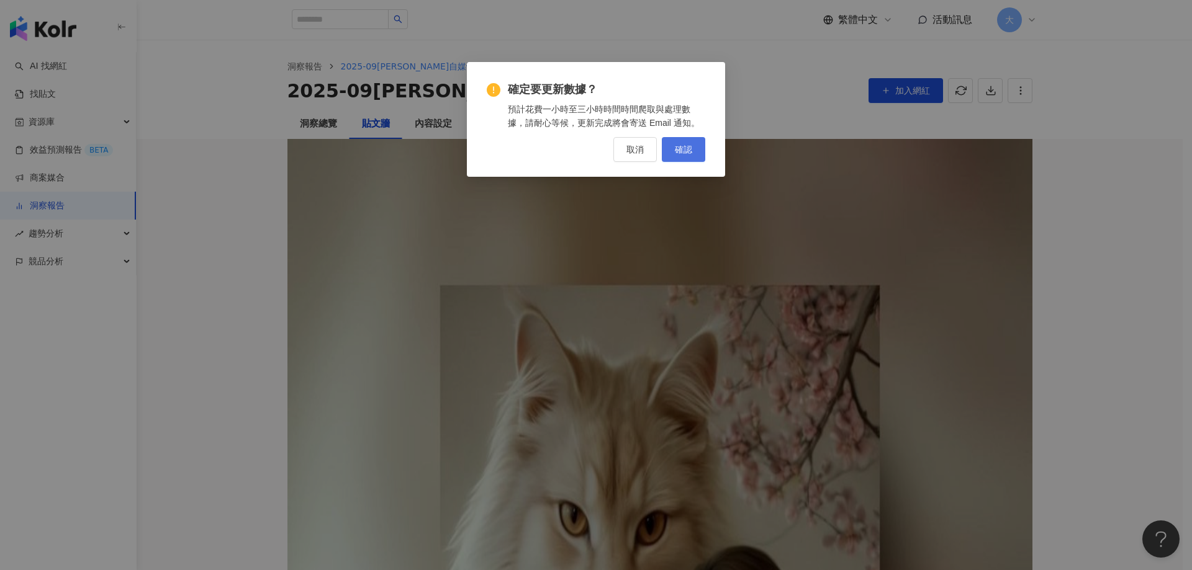
click at [688, 154] on span "確認" at bounding box center [683, 150] width 17 height 10
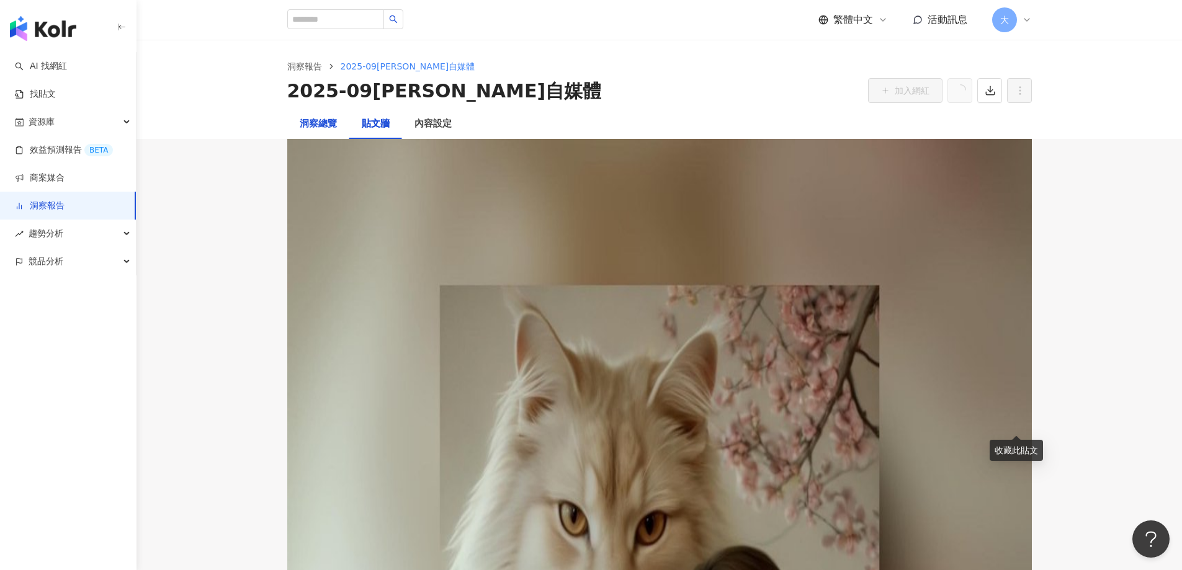
click at [310, 130] on div "洞察總覽" at bounding box center [318, 124] width 37 height 15
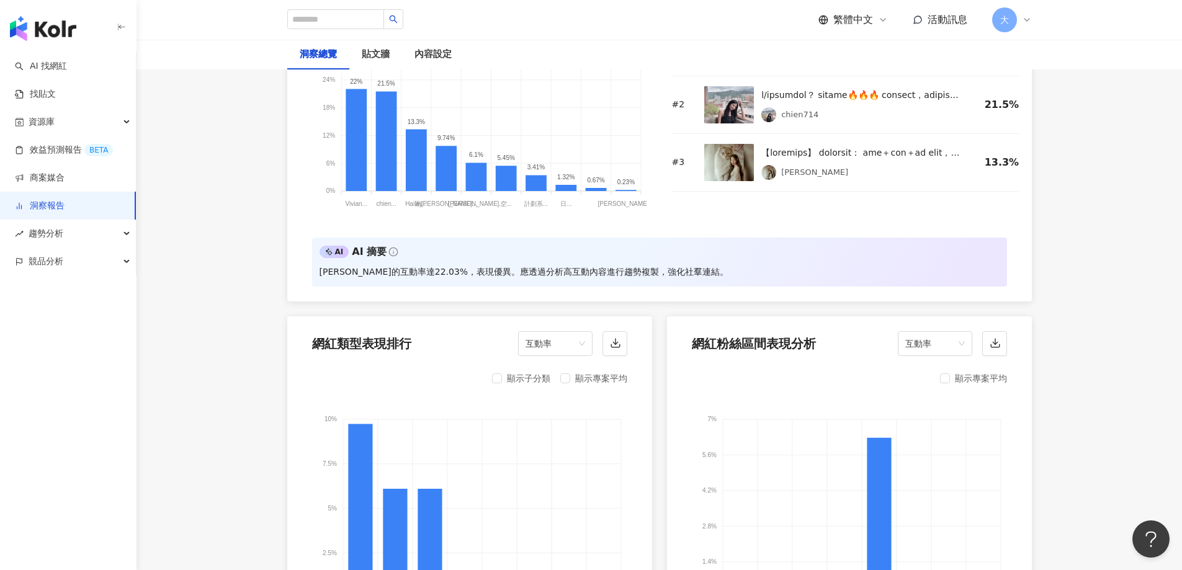
scroll to position [1117, 0]
